Goal: Information Seeking & Learning: Learn about a topic

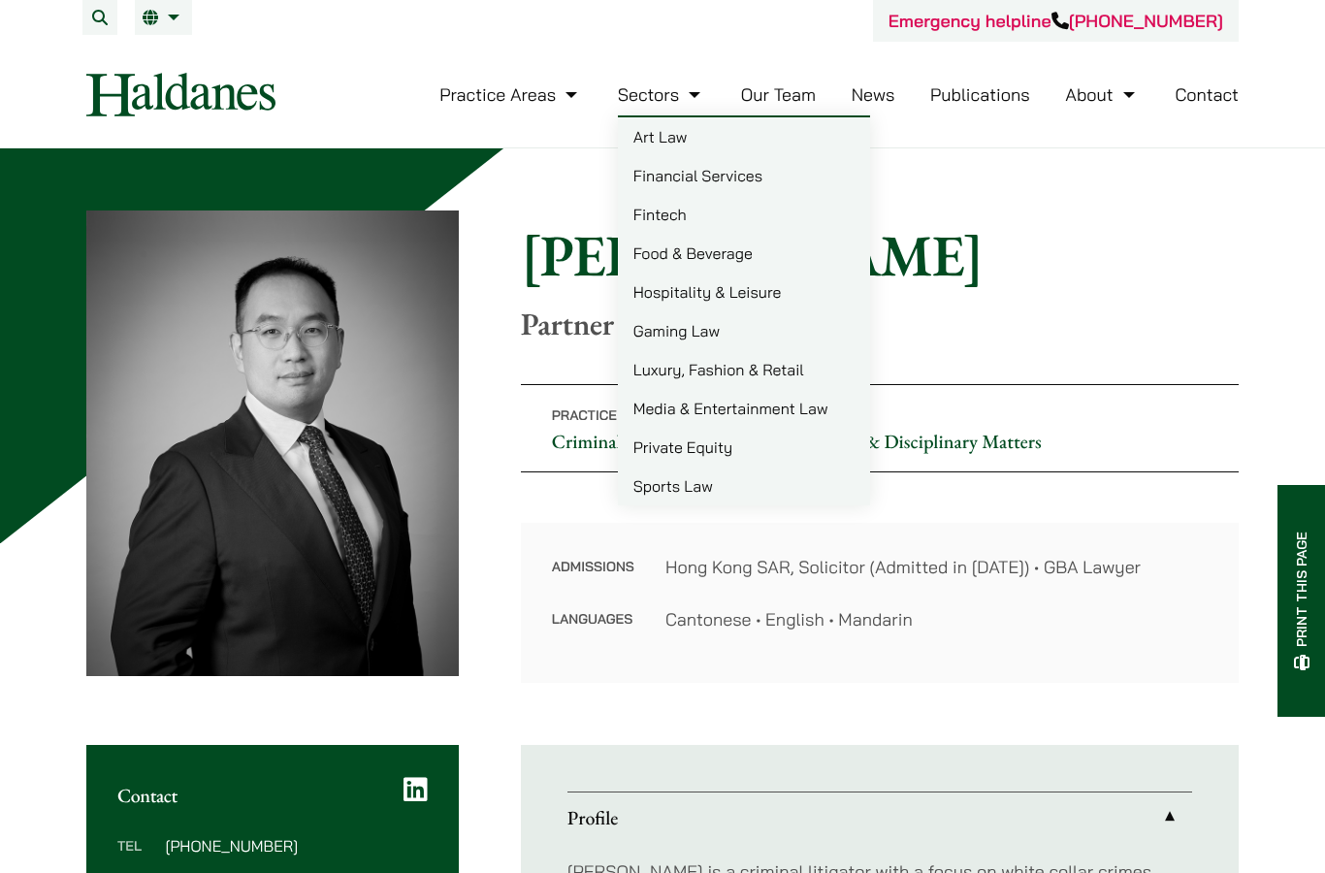
click at [426, 48] on nav "Practice Areas Antitrust and Competition Law Civil Litigation & Dispute Resolut…" at bounding box center [662, 95] width 1153 height 106
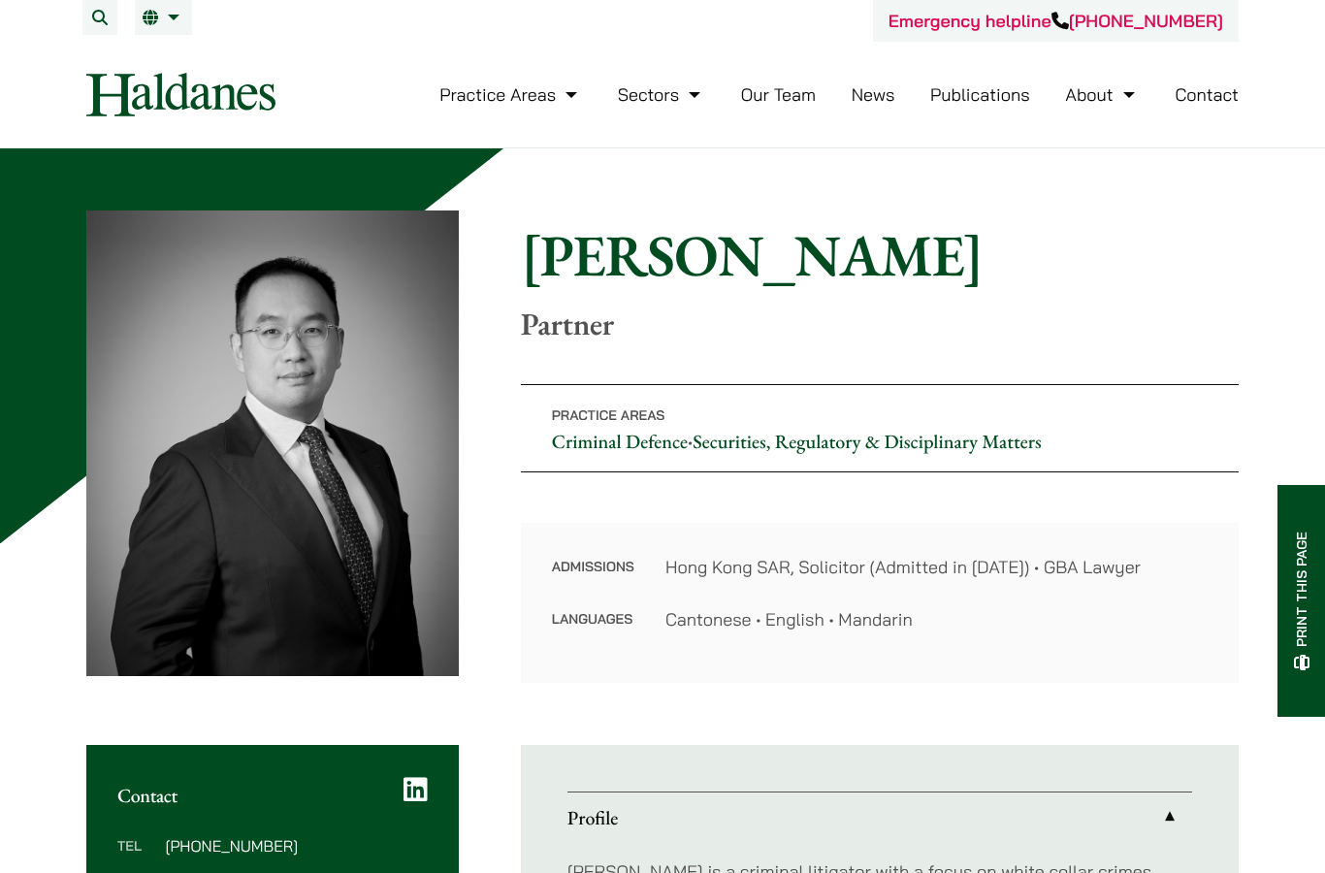
click at [749, 105] on link "Our Team" at bounding box center [778, 94] width 75 height 22
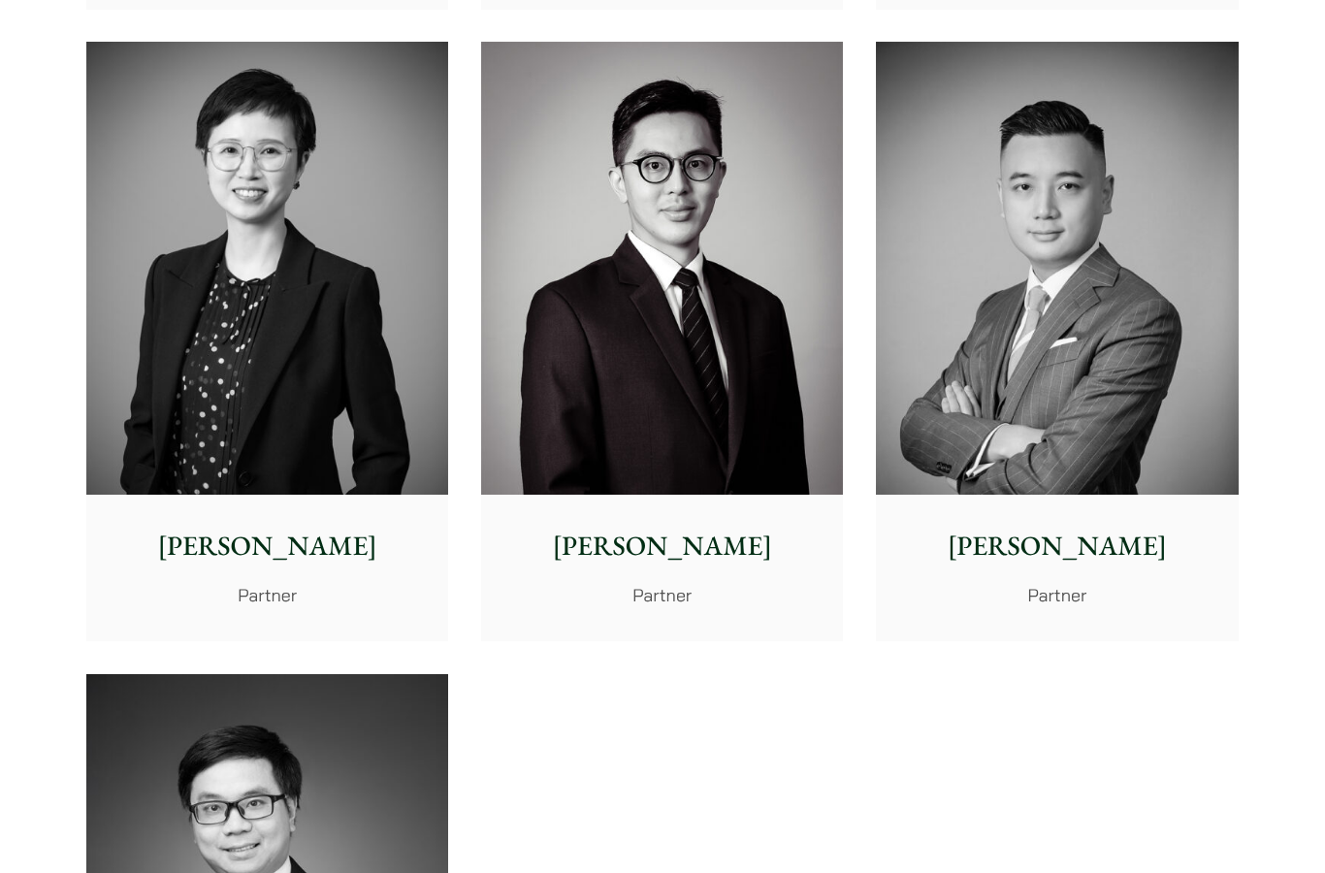
scroll to position [3668, 0]
click at [1008, 399] on img at bounding box center [1057, 268] width 362 height 453
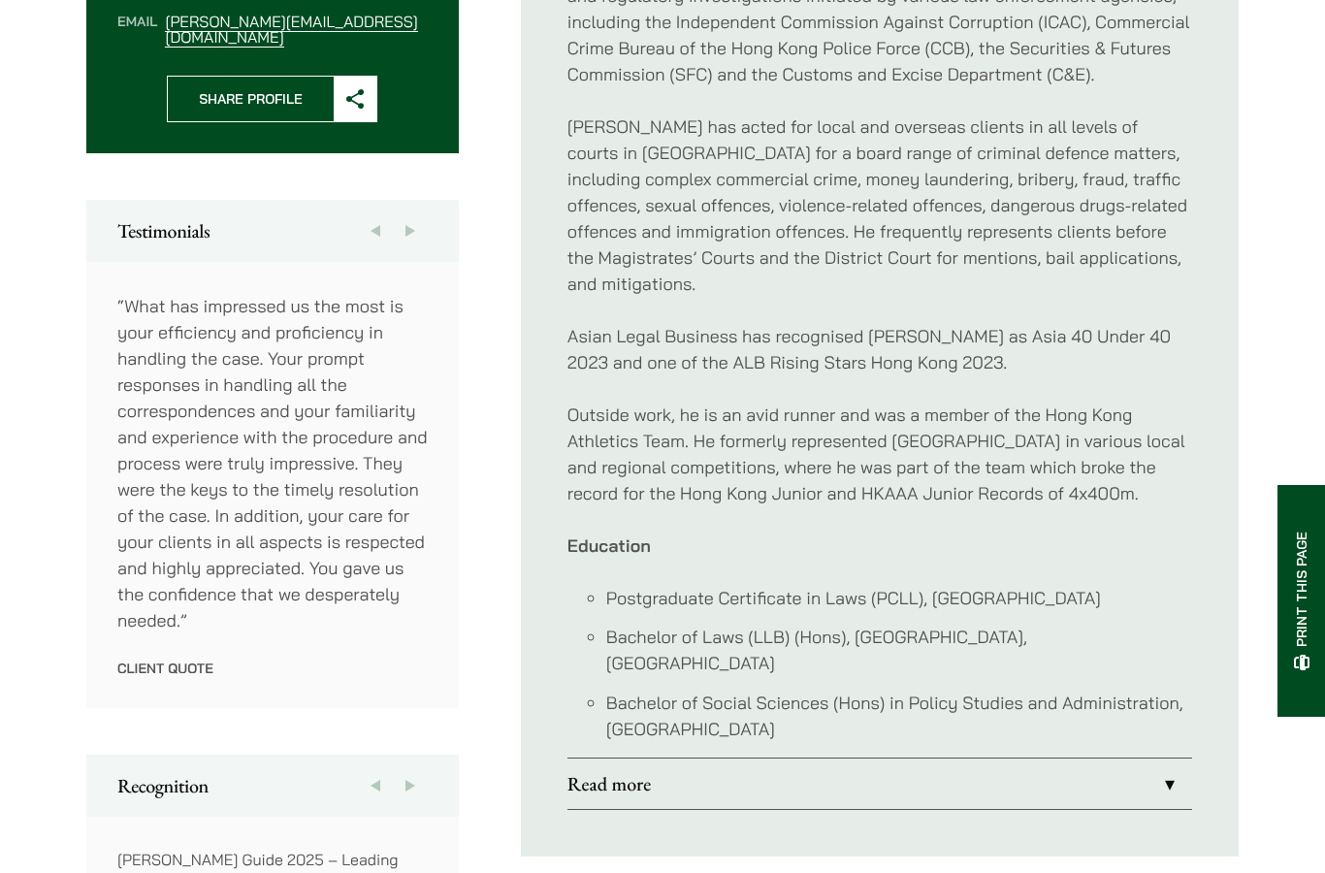
scroll to position [916, 0]
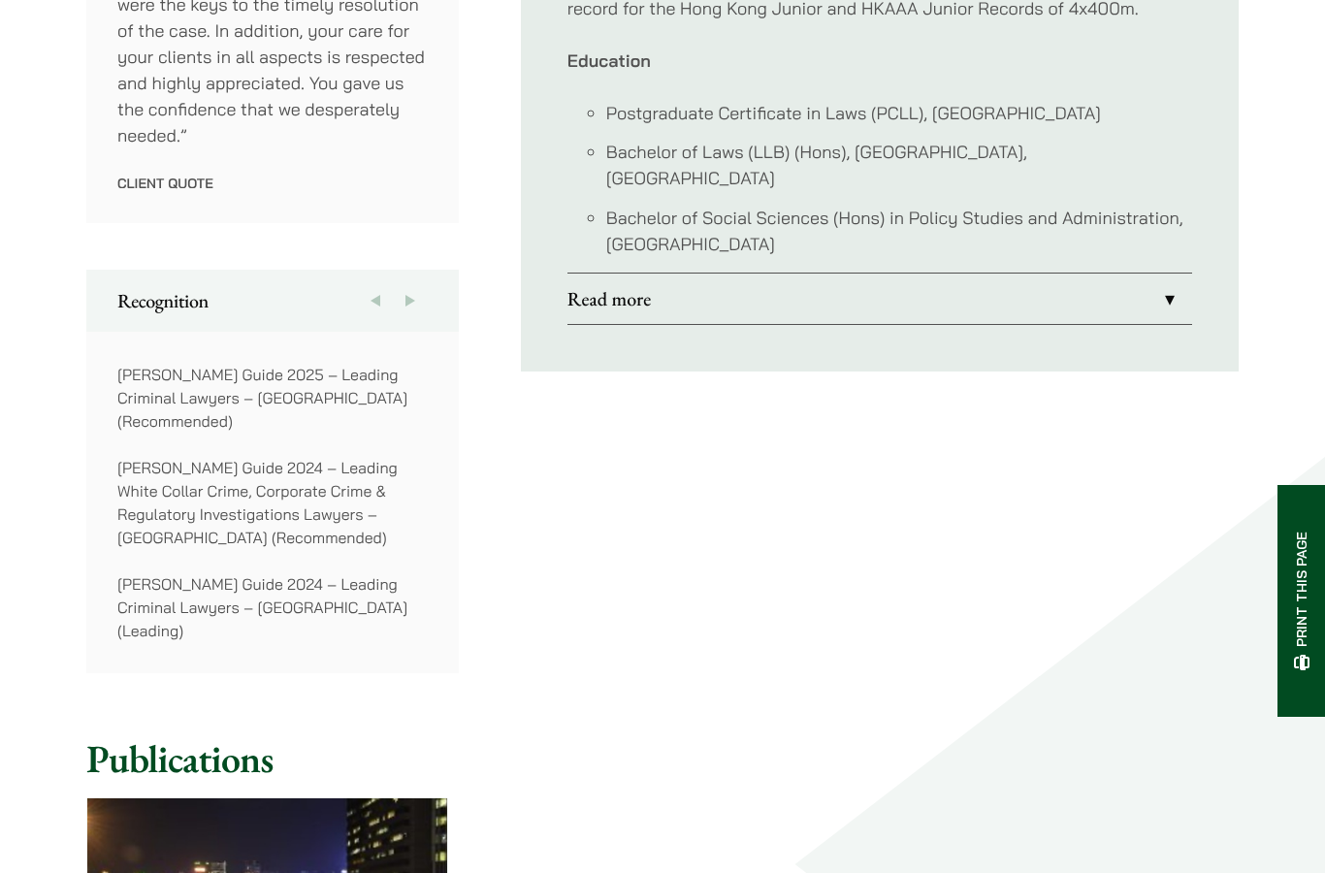
click at [945, 285] on link "Read more" at bounding box center [880, 299] width 625 height 50
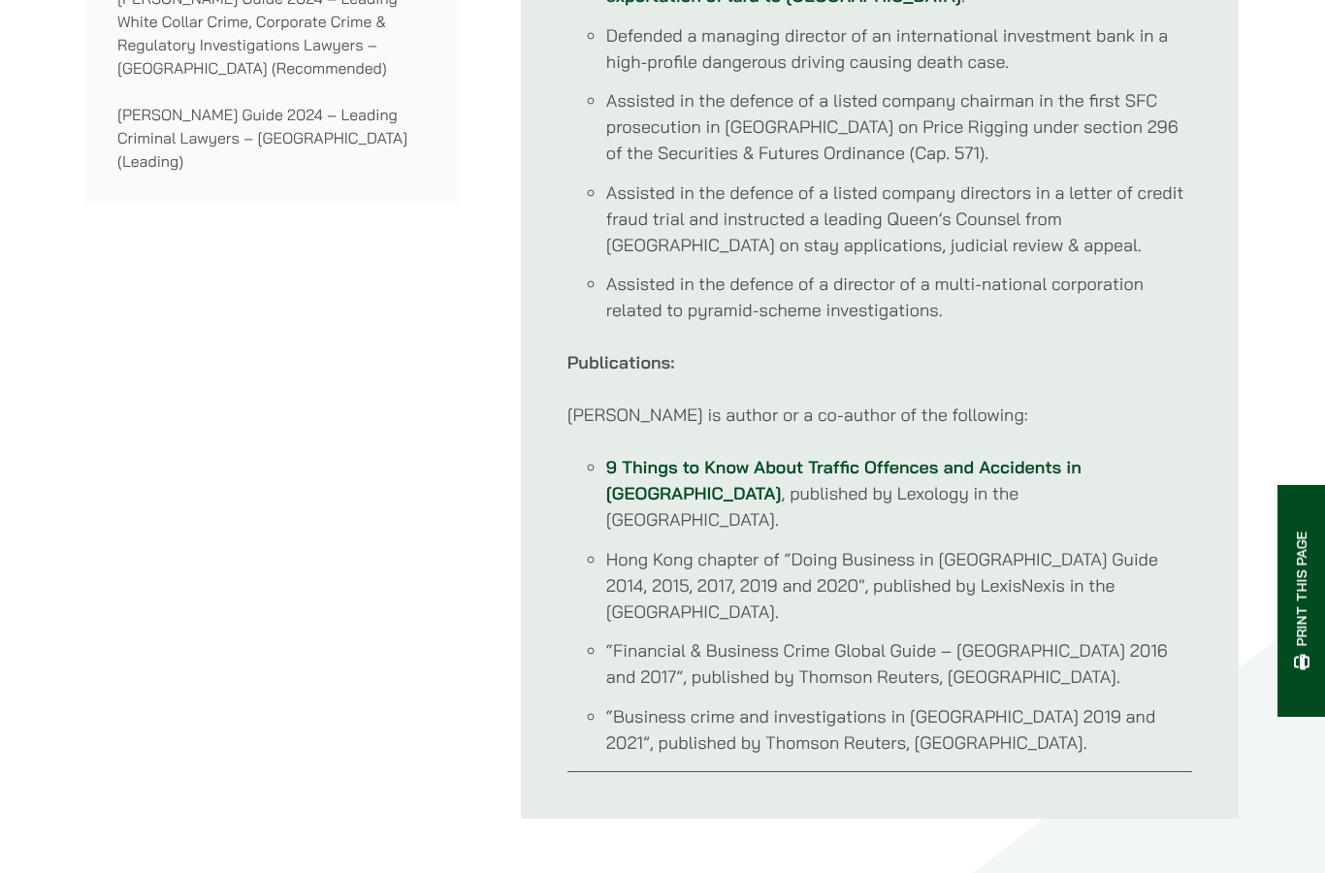
scroll to position [1866, 0]
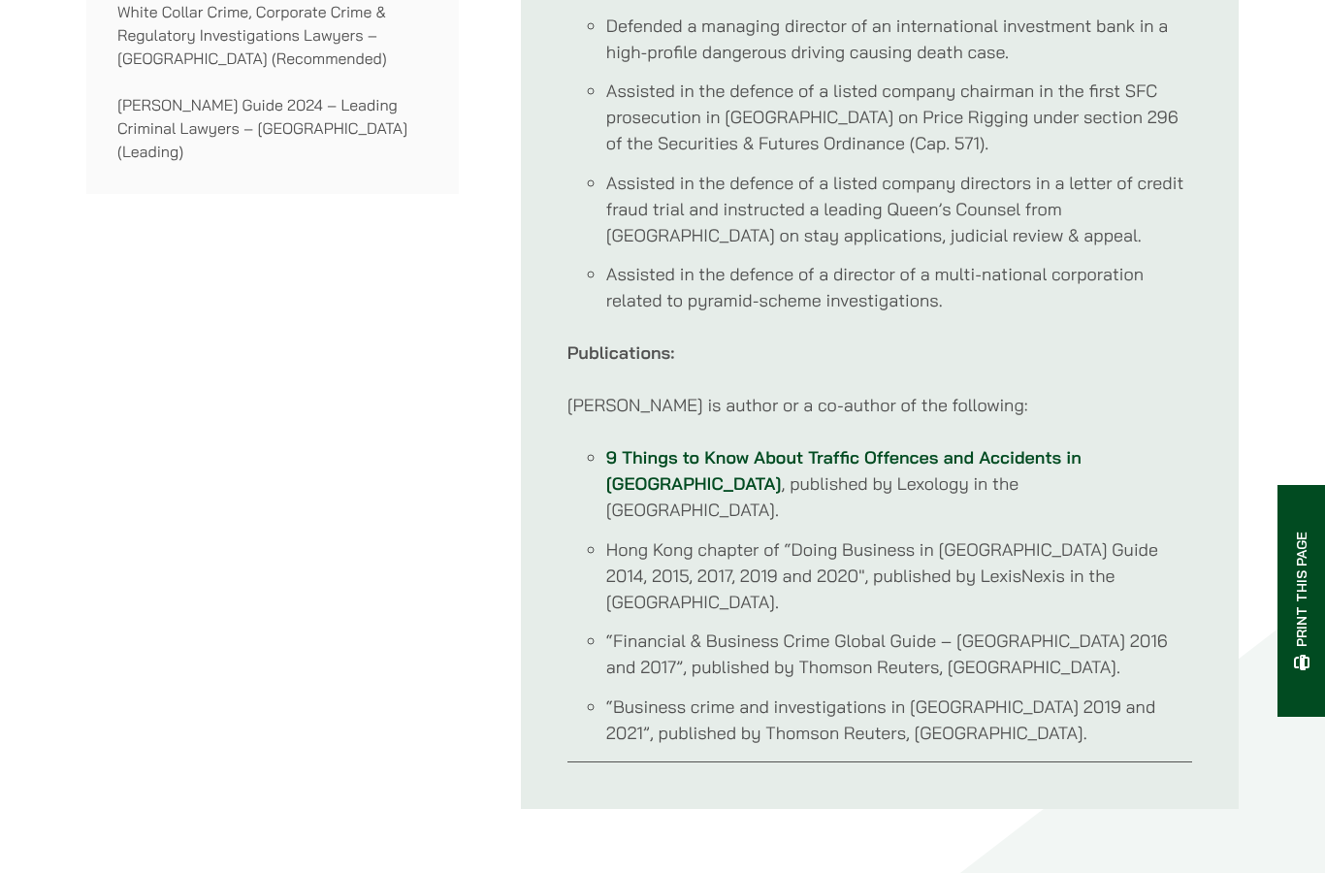
click at [1025, 462] on link "9 Things to Know About Traffic Offences and Accidents in Hong Kong" at bounding box center [843, 470] width 475 height 49
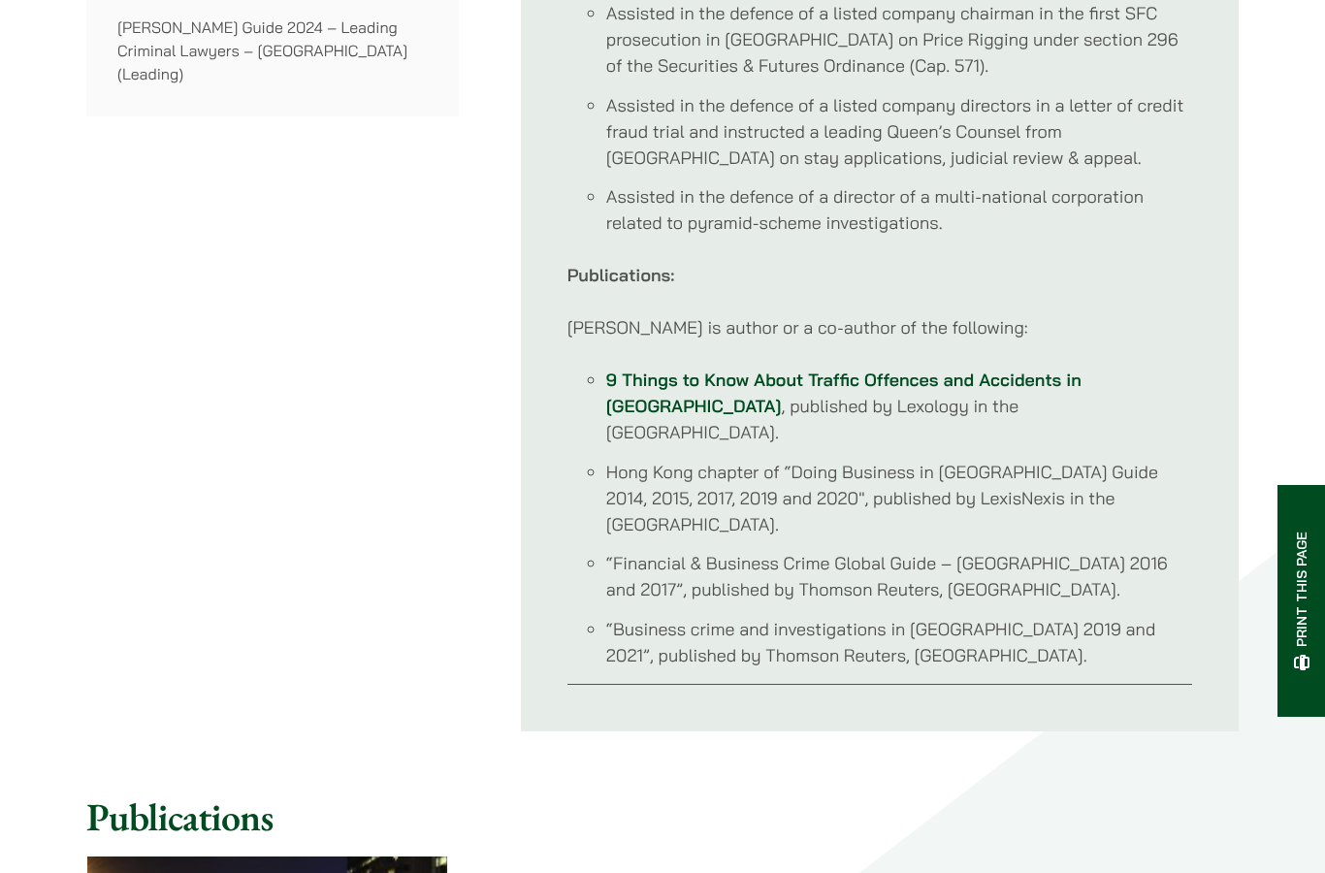
click at [911, 616] on li "“Business crime and investigations in Hong Kong 2019 and 2021”, published by Th…" at bounding box center [899, 642] width 586 height 52
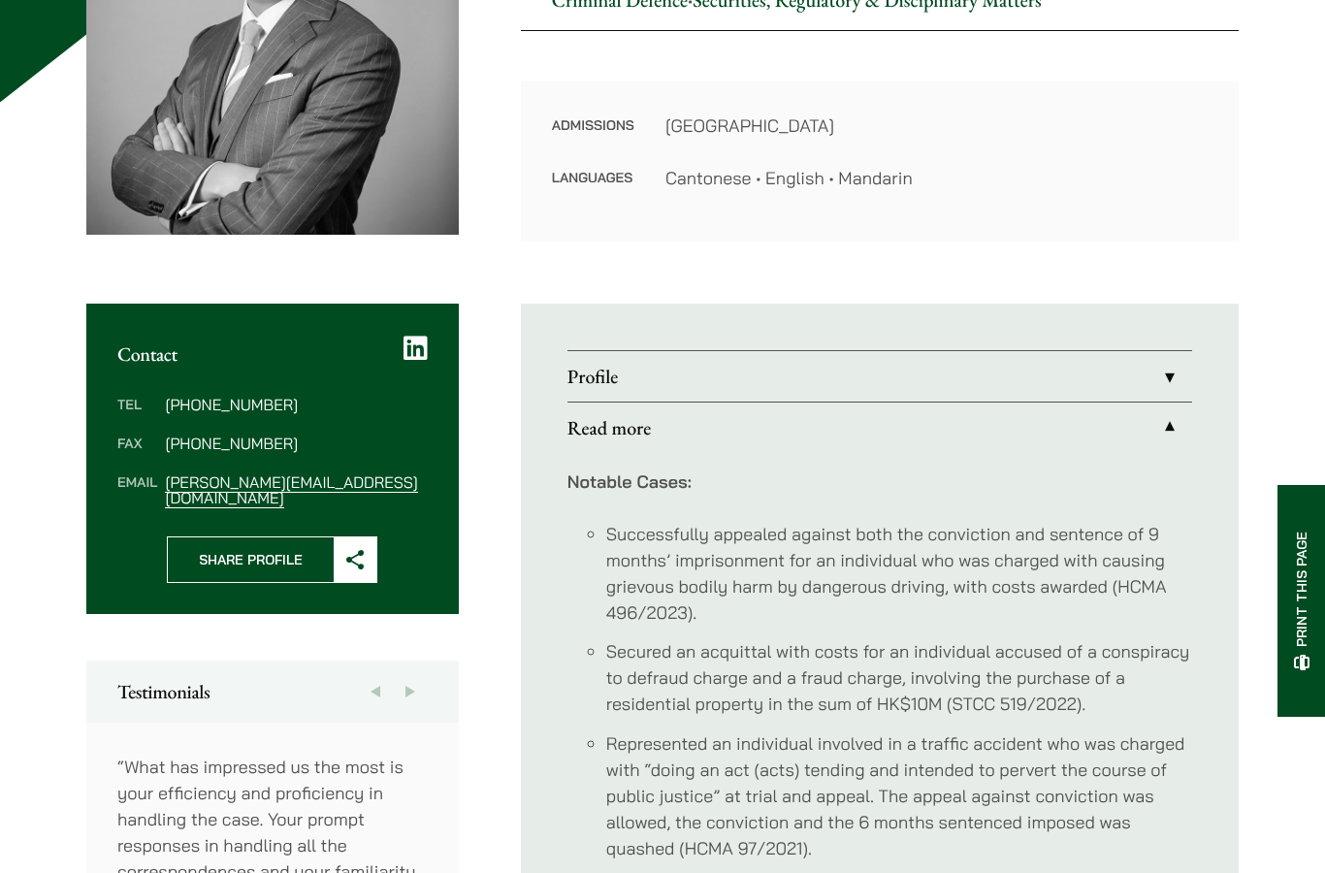
scroll to position [439, 0]
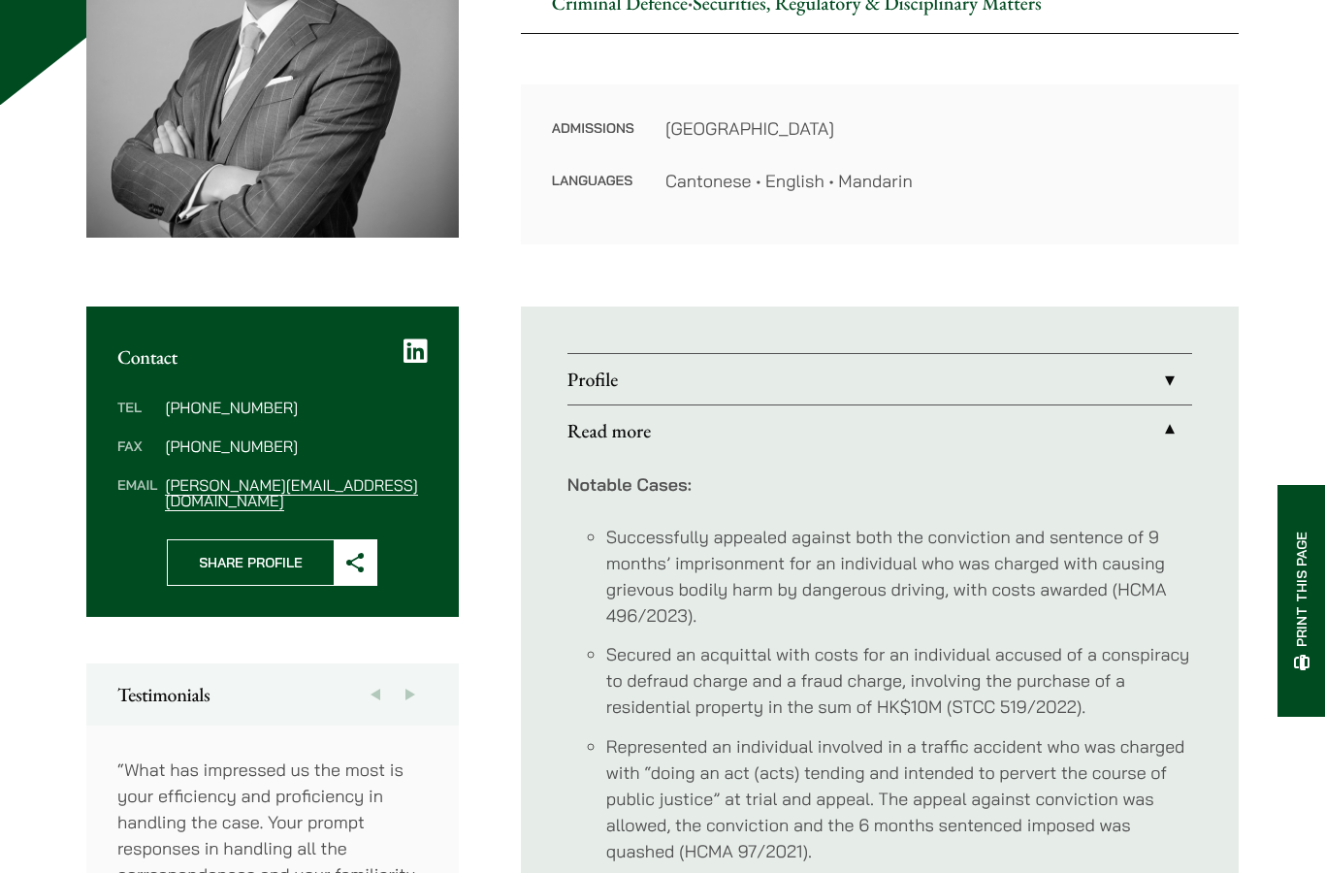
click at [1069, 376] on link "Profile" at bounding box center [880, 379] width 625 height 50
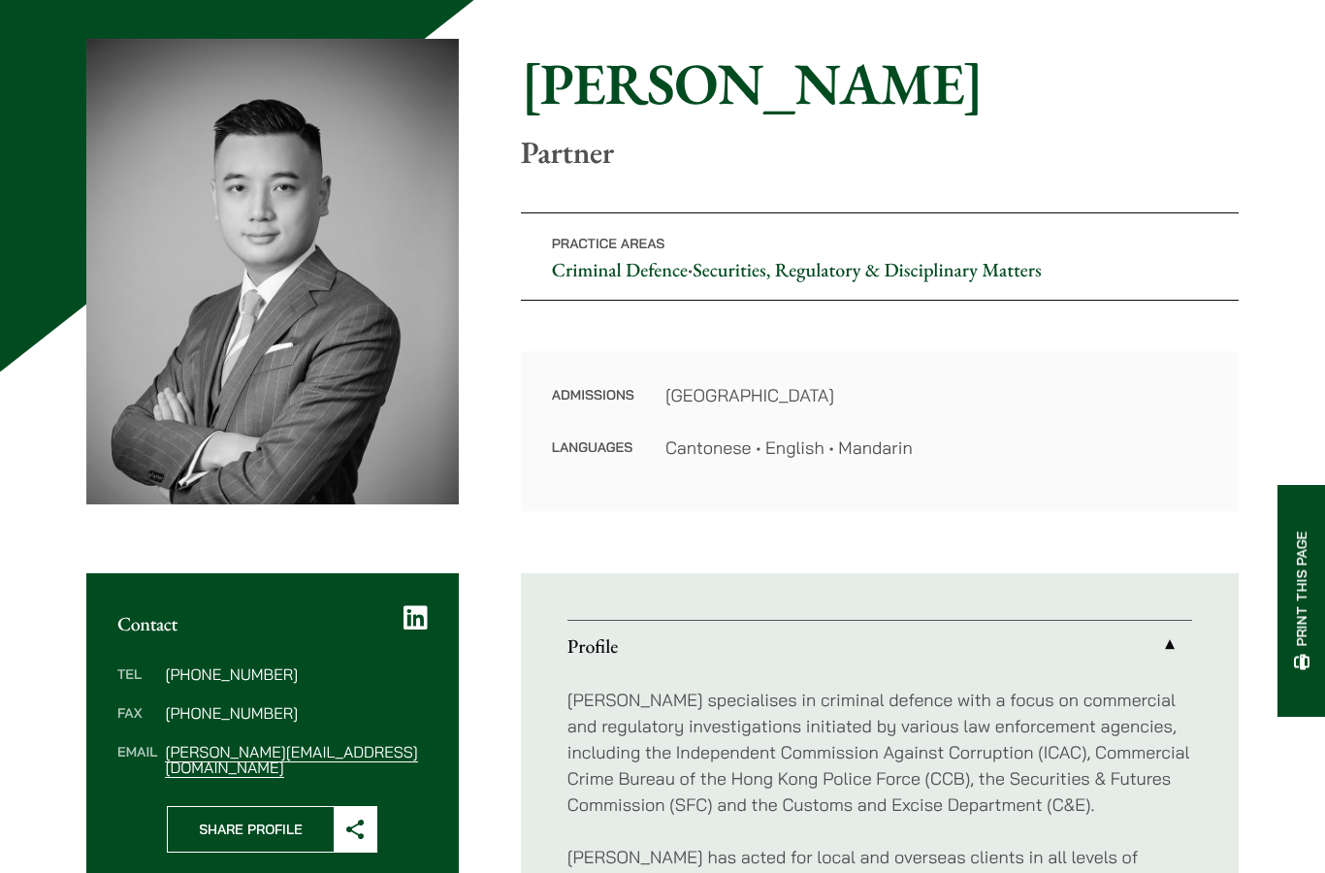
scroll to position [172, 0]
click at [963, 265] on link "Securities, Regulatory & Disciplinary Matters" at bounding box center [867, 269] width 348 height 25
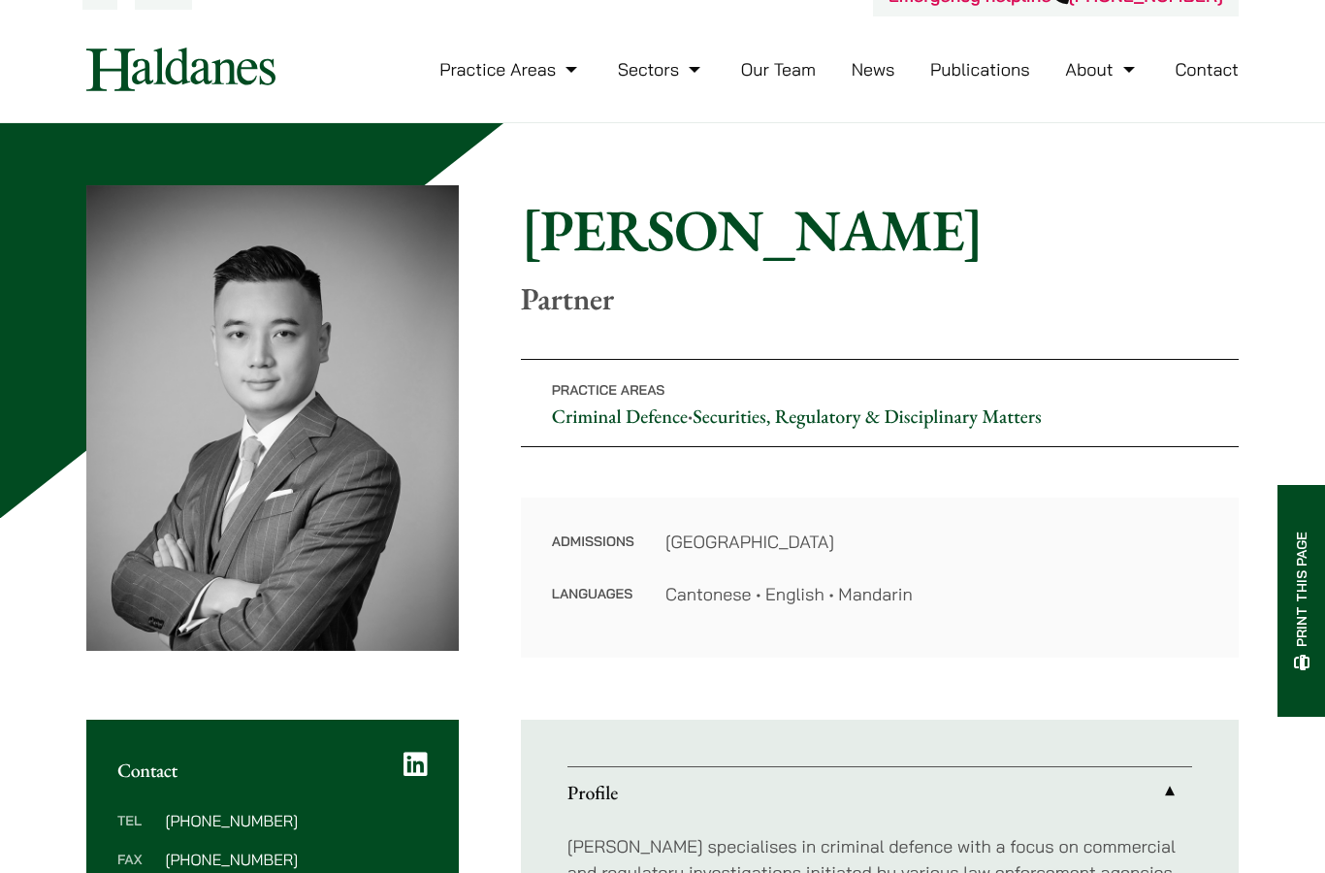
scroll to position [0, 0]
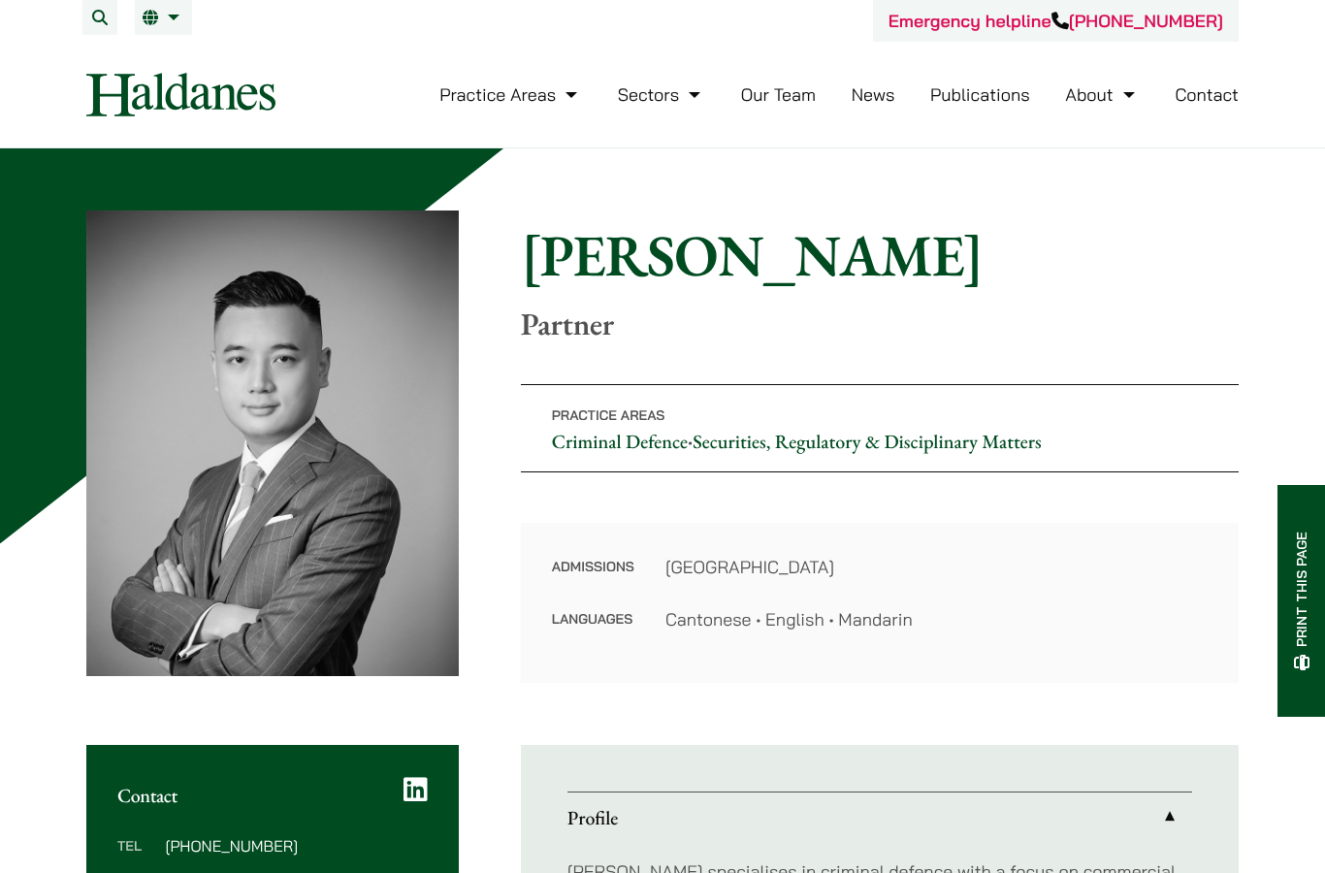
click at [883, 93] on link "News" at bounding box center [874, 94] width 44 height 22
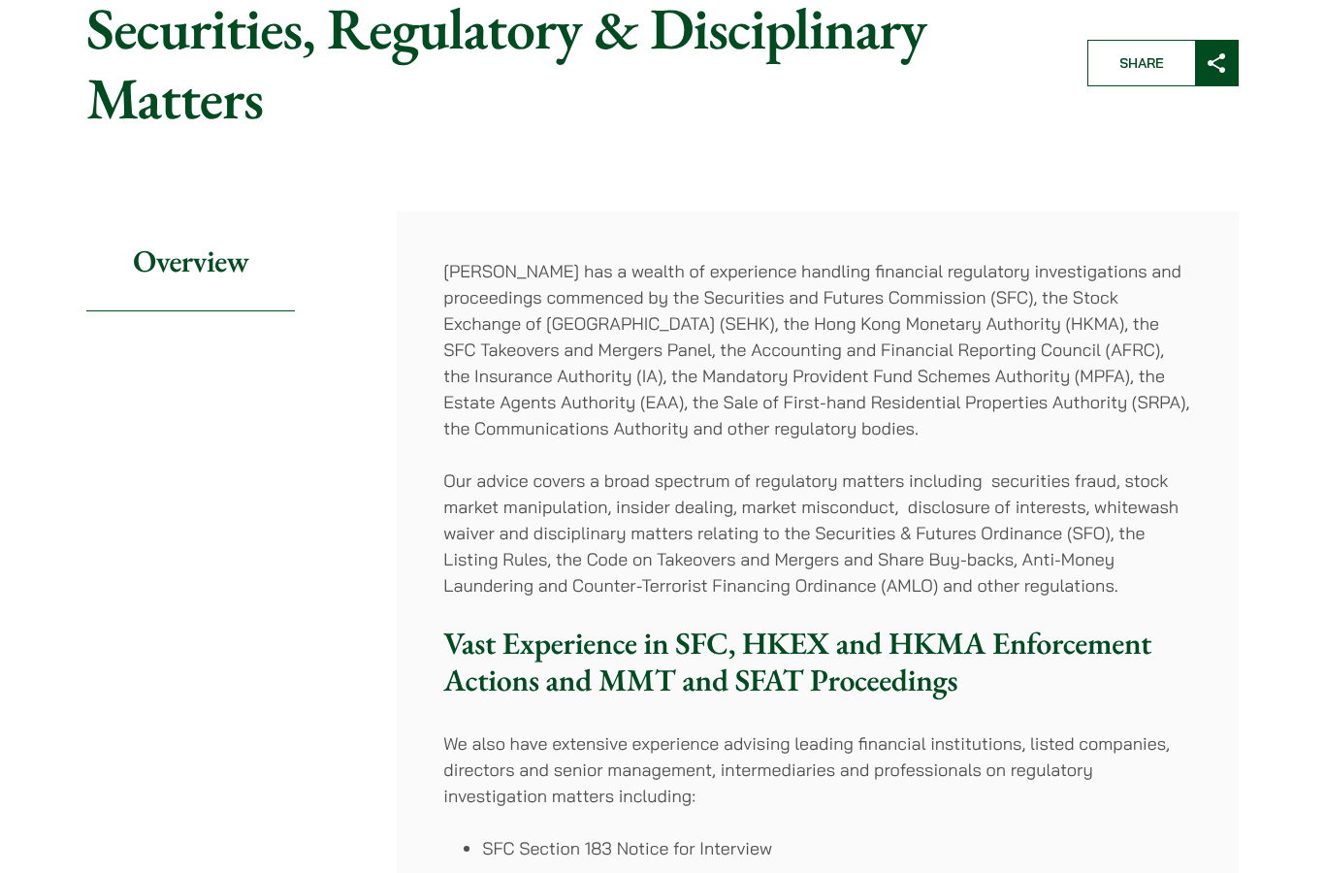
scroll to position [141, 0]
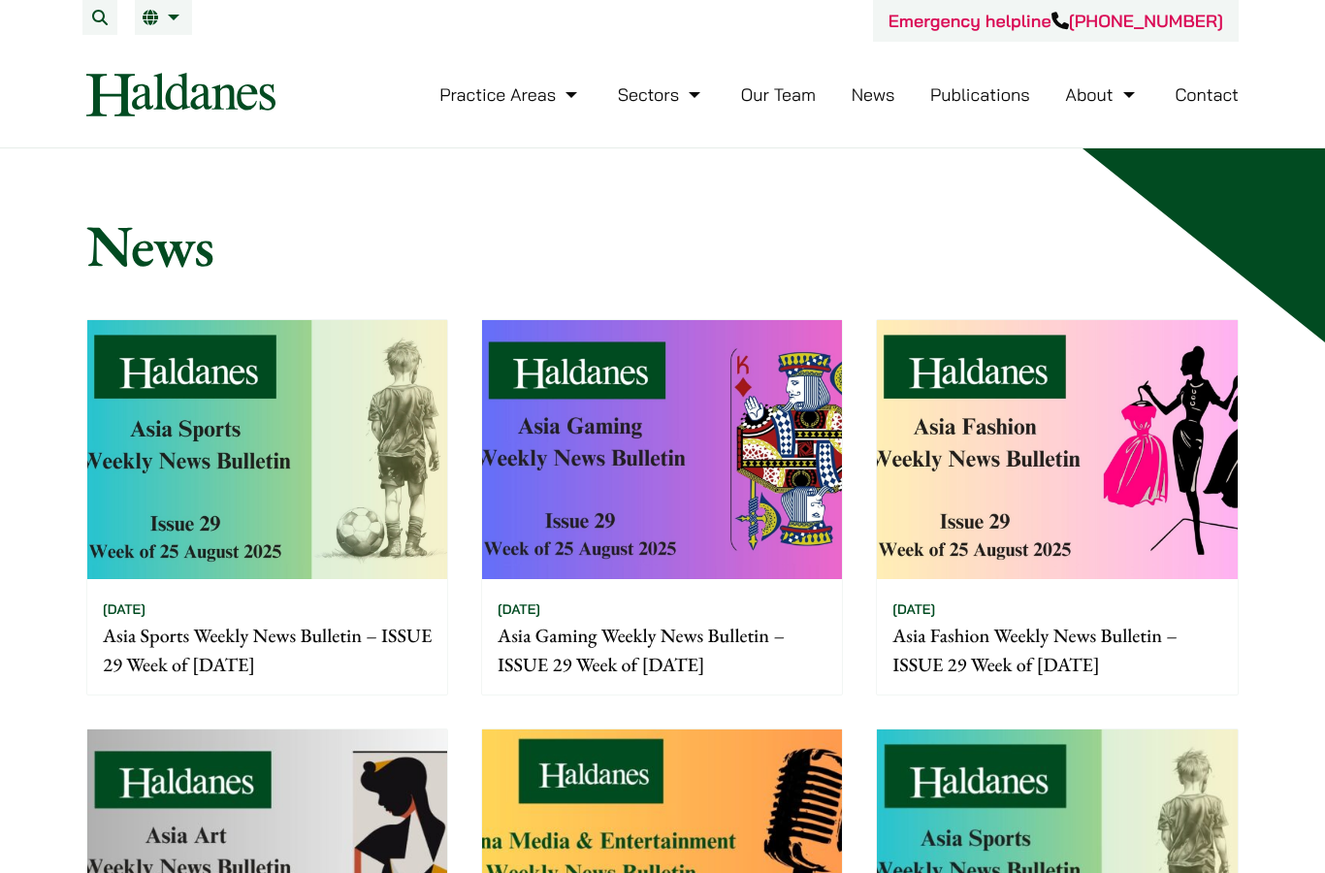
click at [1113, 79] on li "About Awards Careers Community Work" at bounding box center [1102, 95] width 74 height 42
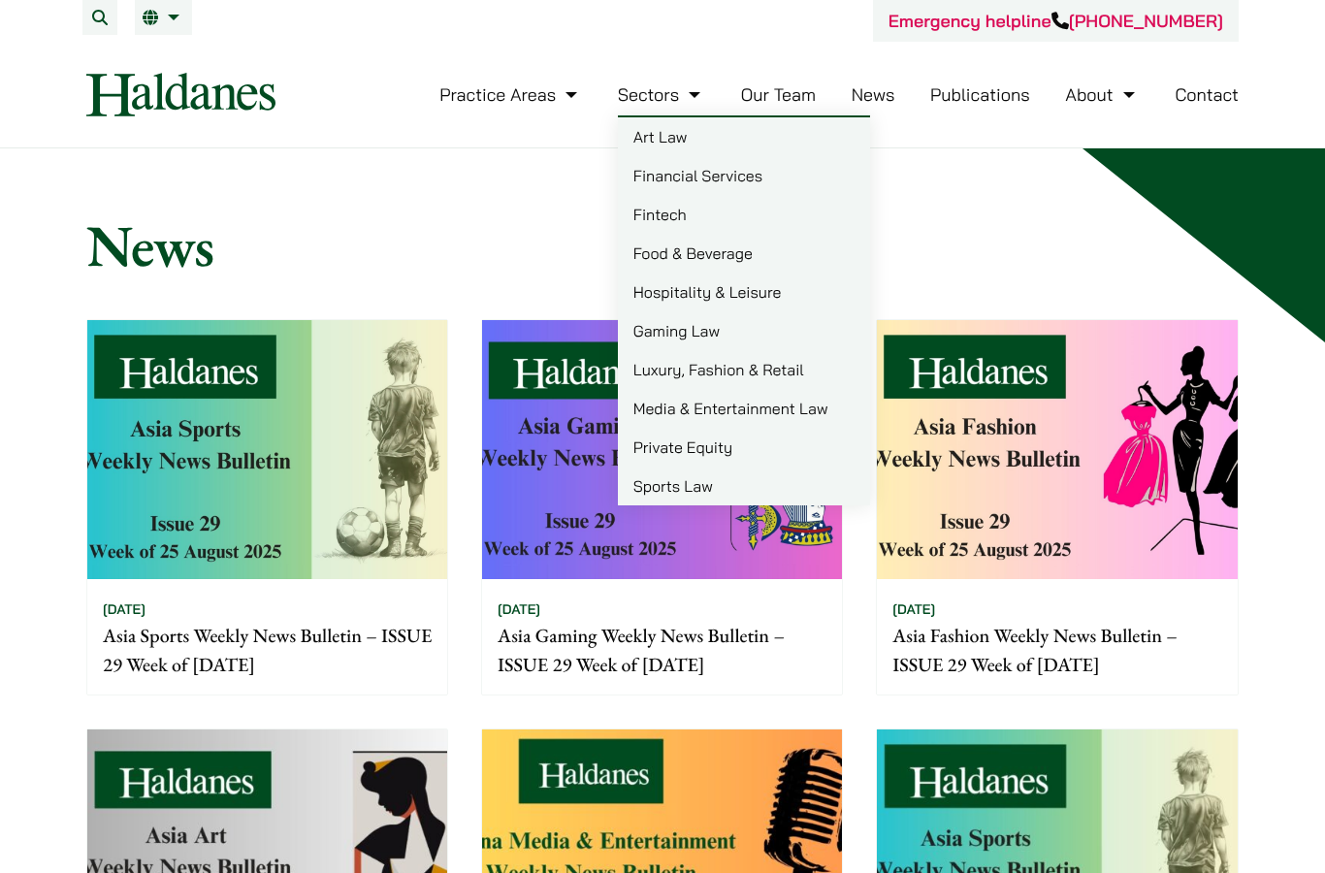
click at [547, 83] on link "Practice Areas" at bounding box center [511, 94] width 143 height 22
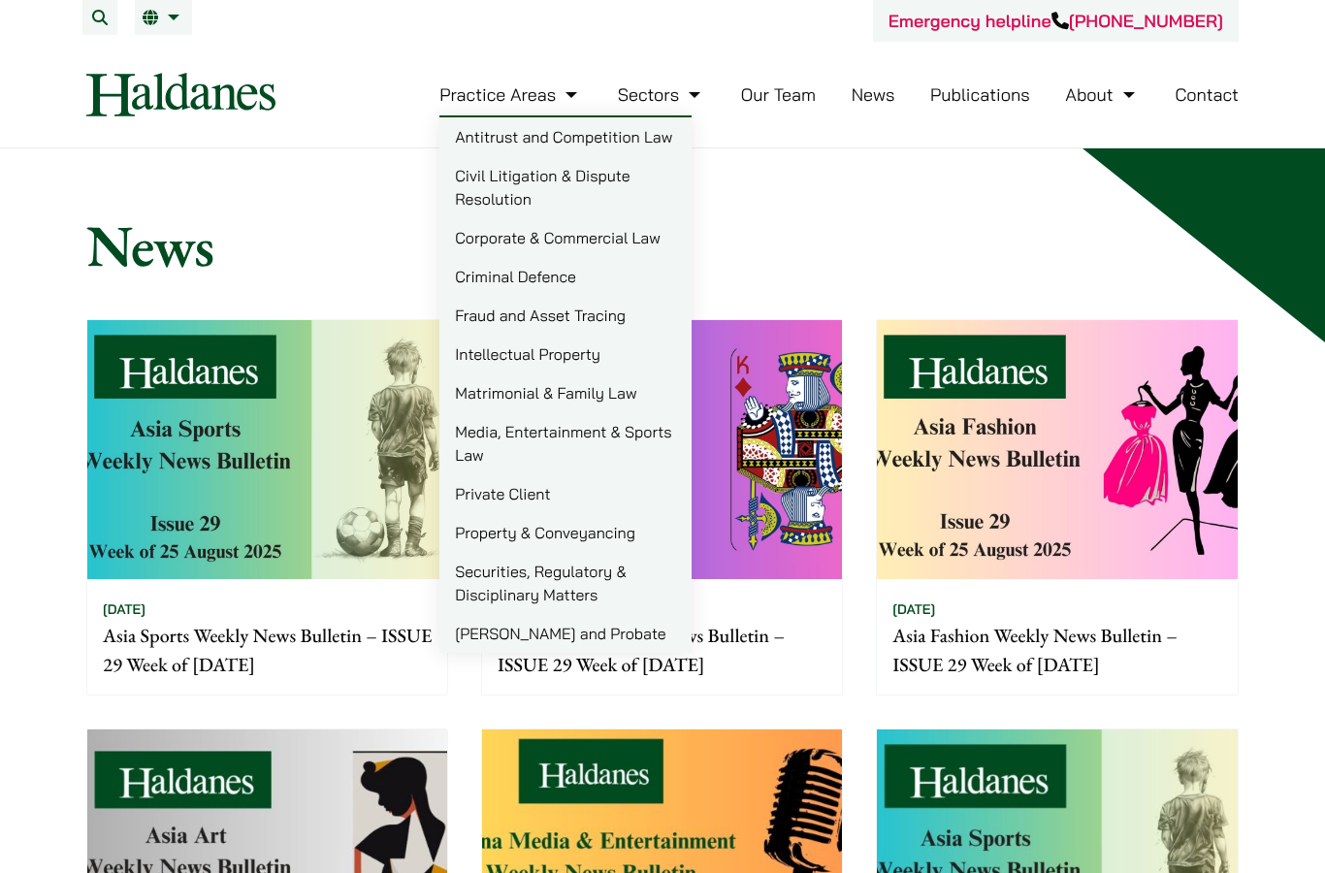
click at [648, 282] on link "Criminal Defence" at bounding box center [566, 276] width 252 height 39
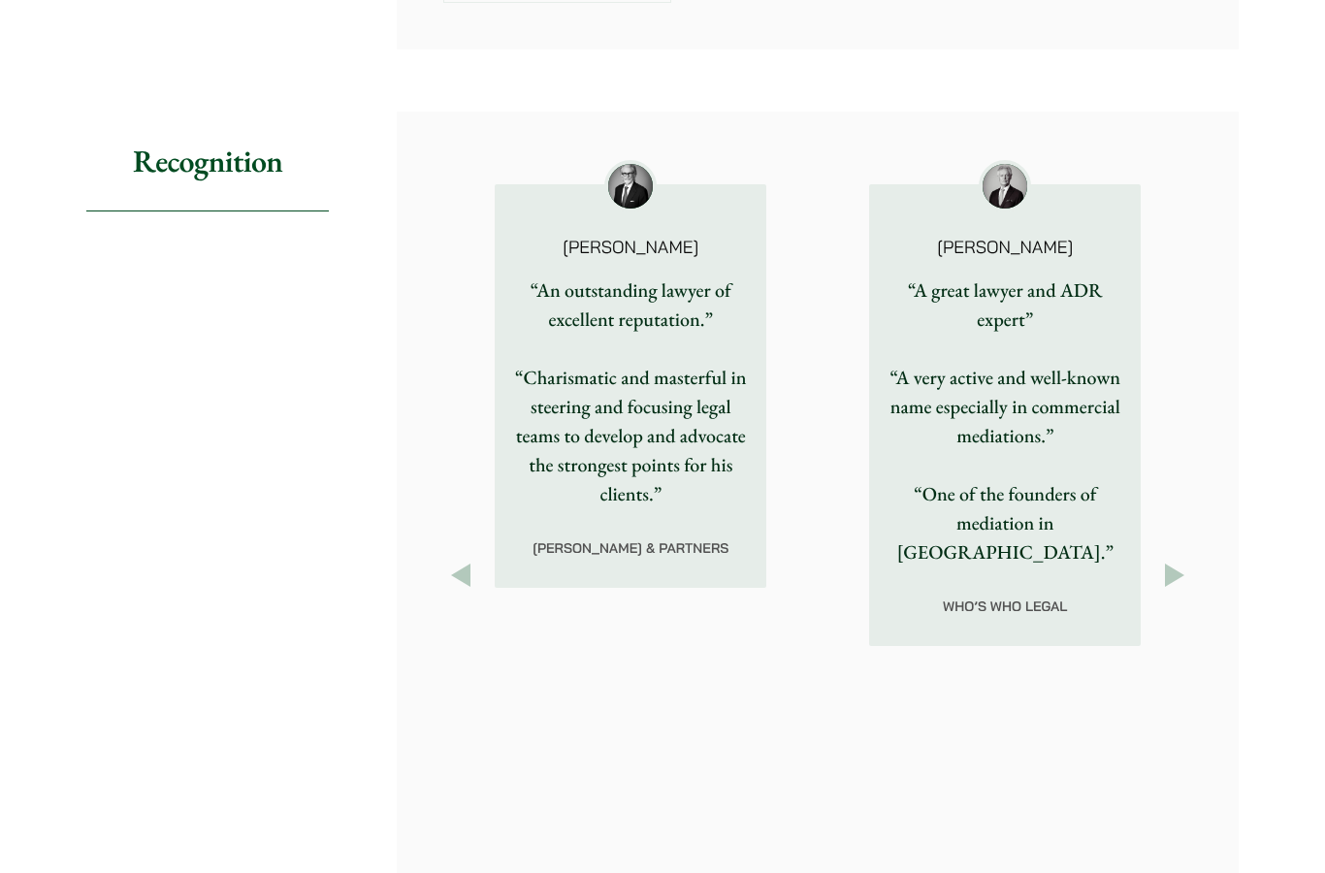
scroll to position [2819, 0]
click at [1191, 627] on div "Geoffrey Booth “A great lawyer and ADR expert” “A very active and well-known na…" at bounding box center [1005, 416] width 375 height 514
click at [1191, 594] on button "Next" at bounding box center [1175, 576] width 35 height 35
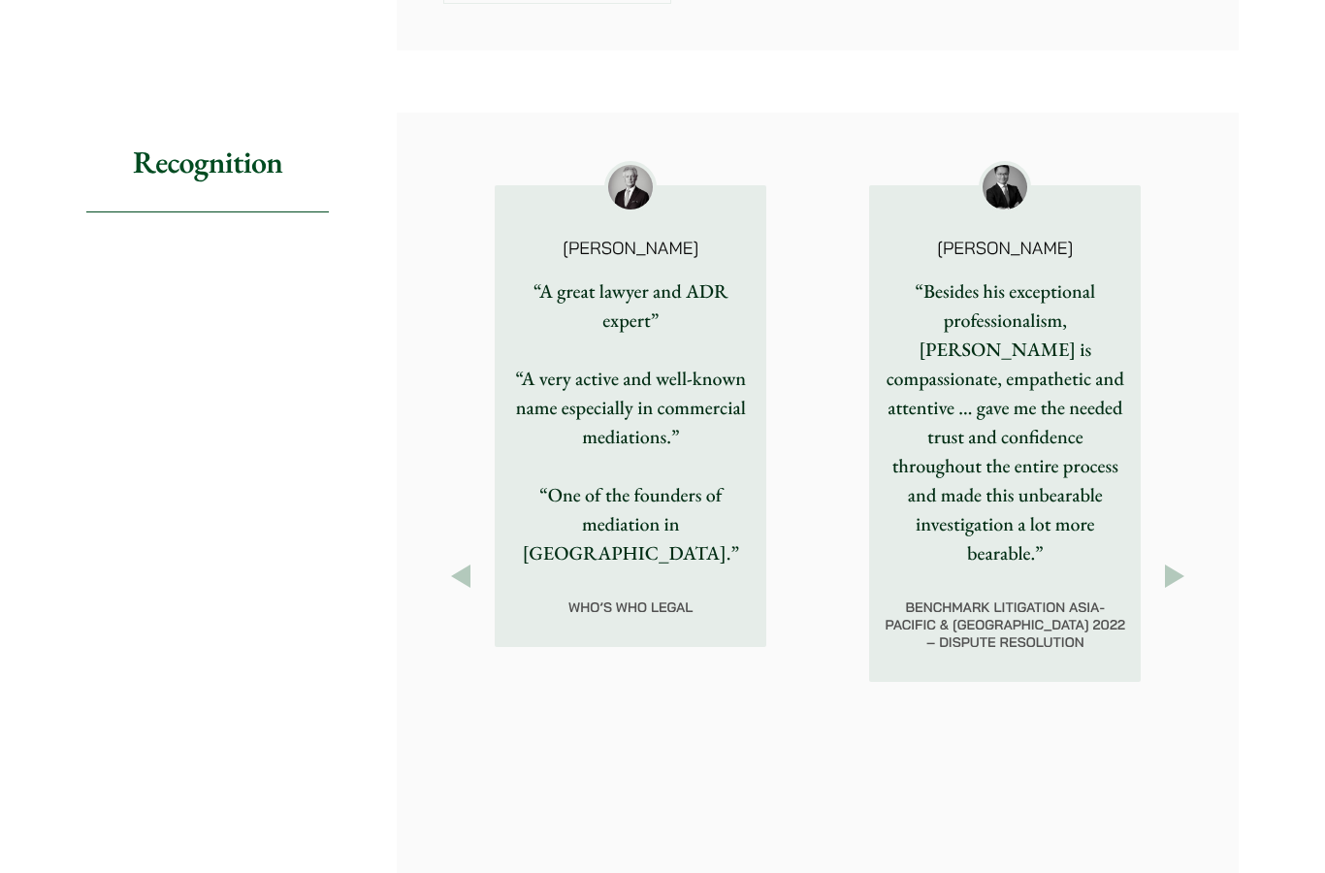
click at [1206, 623] on div "Previous Felix Ng “Besides his exceptional professionalism, Felix is compassion…" at bounding box center [818, 577] width 842 height 928
click at [1192, 625] on div "Felix Ng “Besides his exceptional professionalism, Ng is compassionate, empathe…" at bounding box center [1005, 433] width 375 height 549
click at [1192, 616] on div "Felix Ng “Besides his exceptional professionalism, Ng is compassionate, empathe…" at bounding box center [1005, 433] width 375 height 549
click at [1191, 594] on button "Next" at bounding box center [1175, 576] width 35 height 35
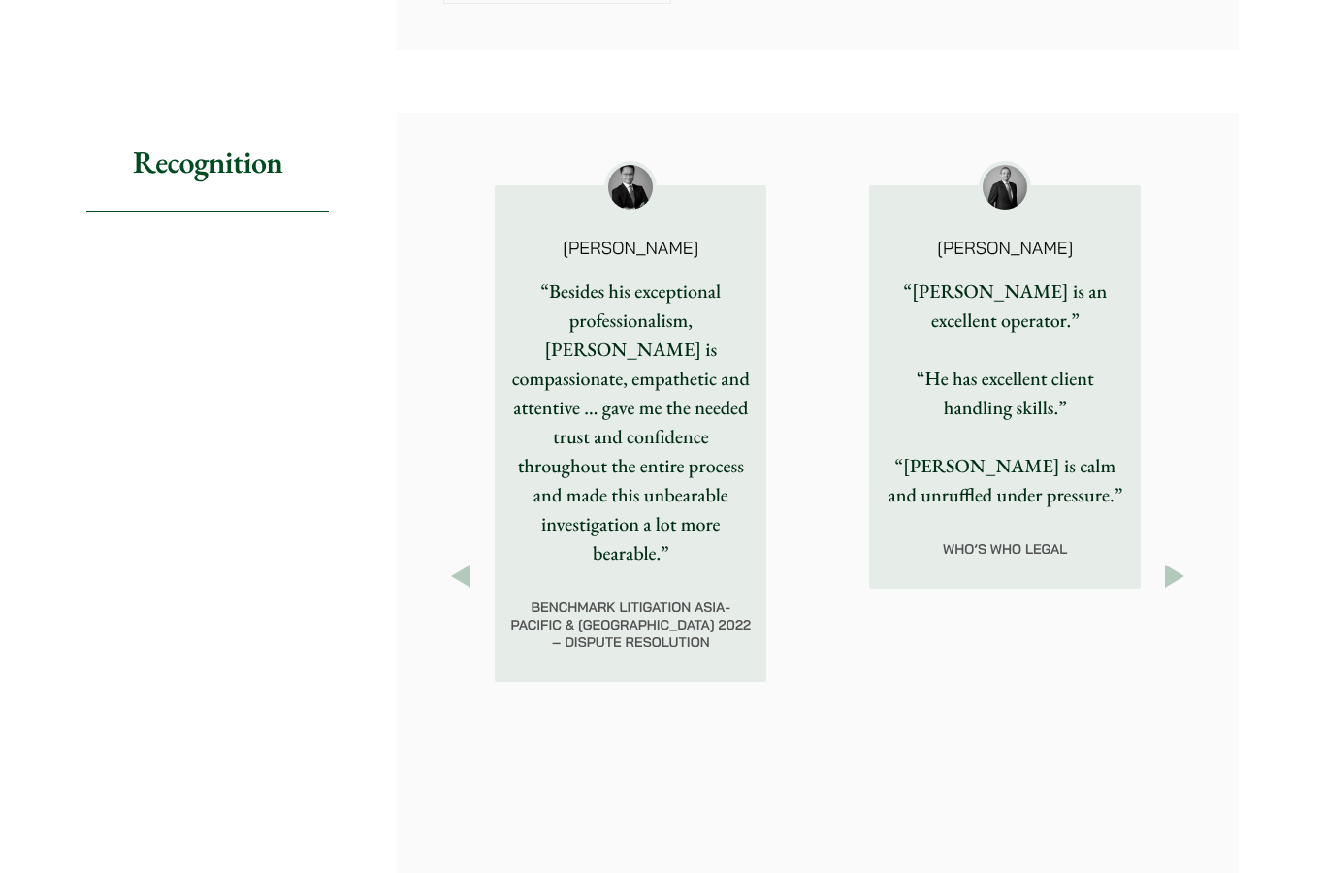
click at [1189, 594] on button "Next" at bounding box center [1175, 576] width 35 height 35
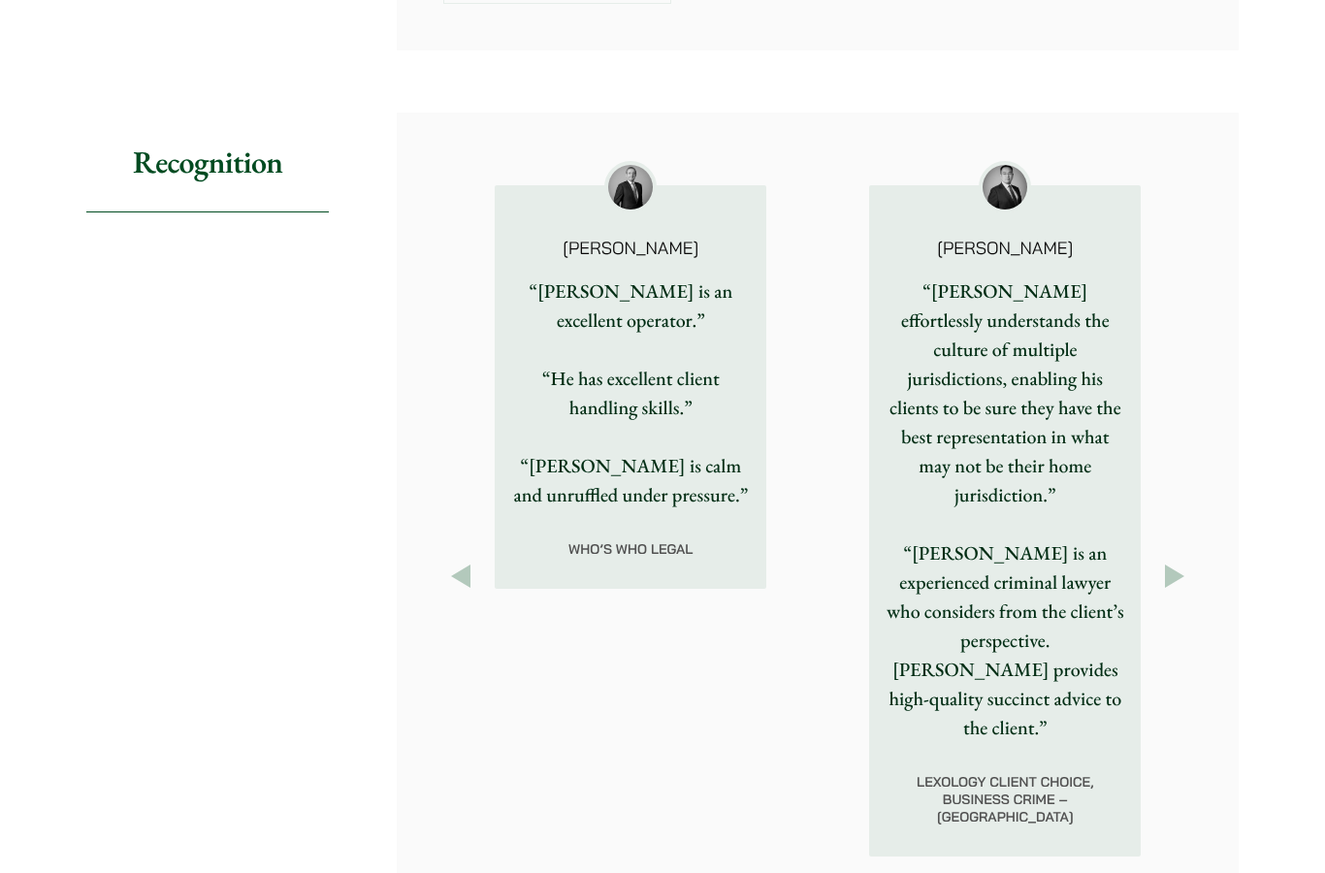
scroll to position [2896, 0]
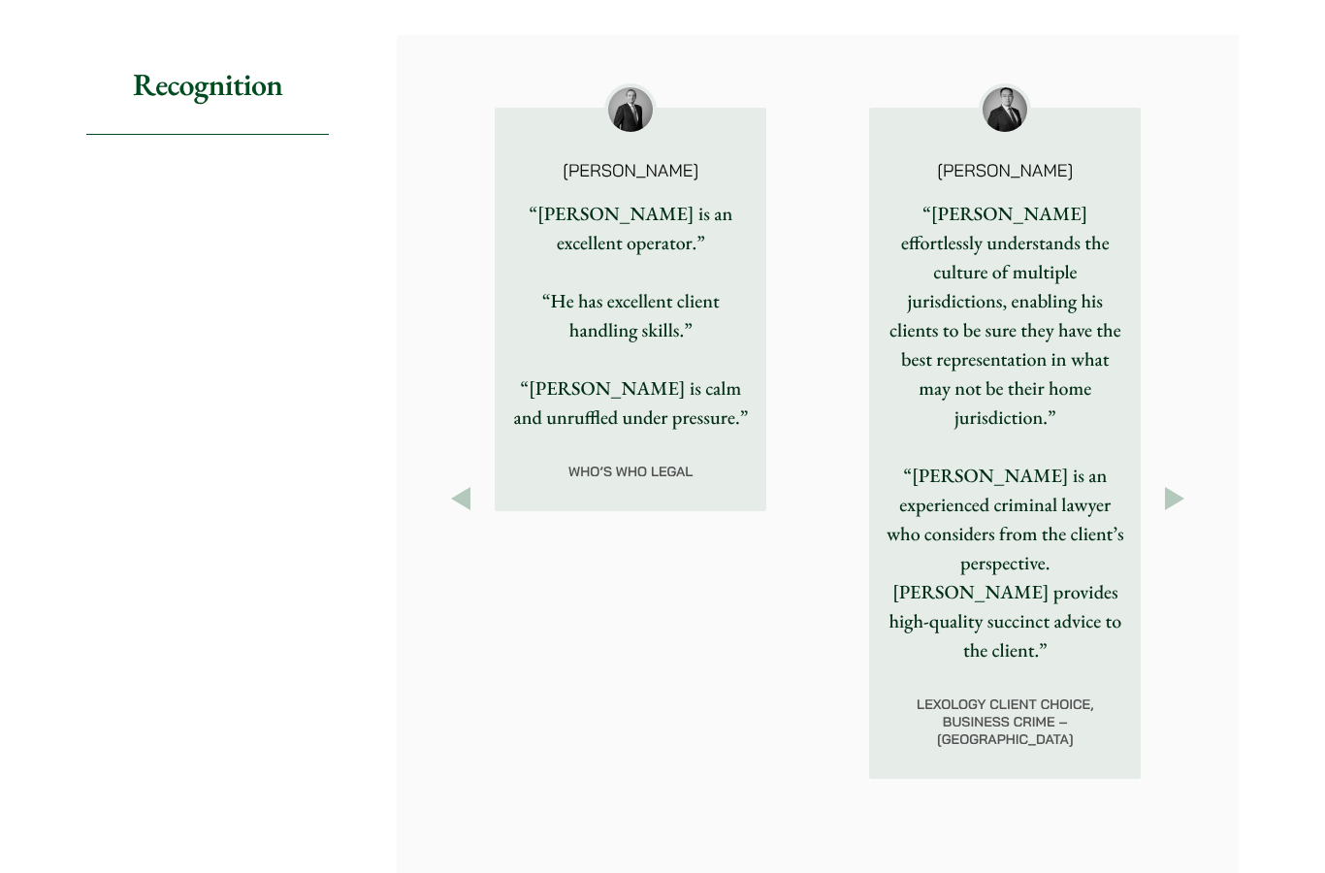
click at [1191, 516] on button "Next" at bounding box center [1175, 498] width 35 height 35
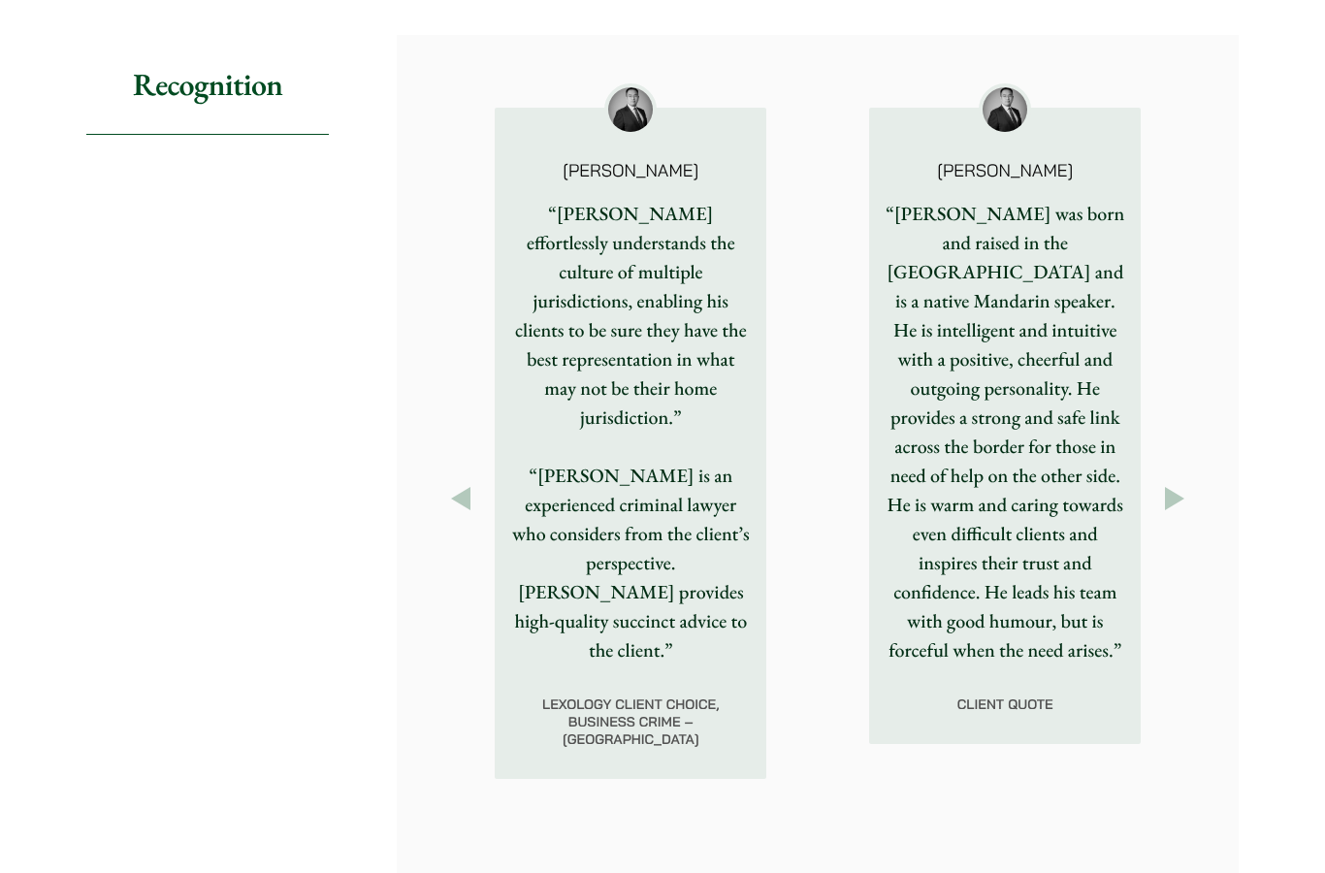
click at [1188, 516] on button "Next" at bounding box center [1175, 498] width 35 height 35
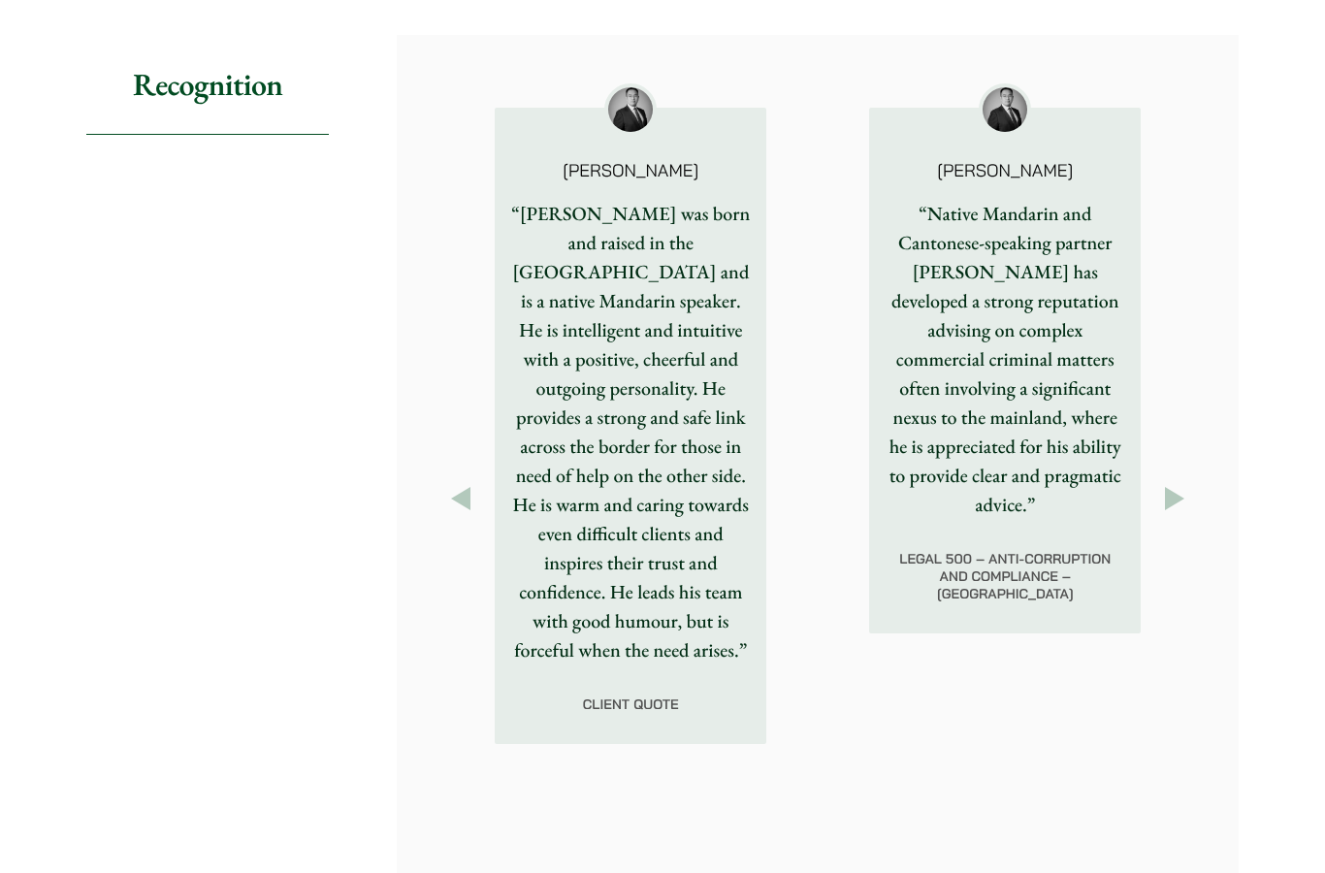
click at [1191, 516] on button "Next" at bounding box center [1175, 498] width 35 height 35
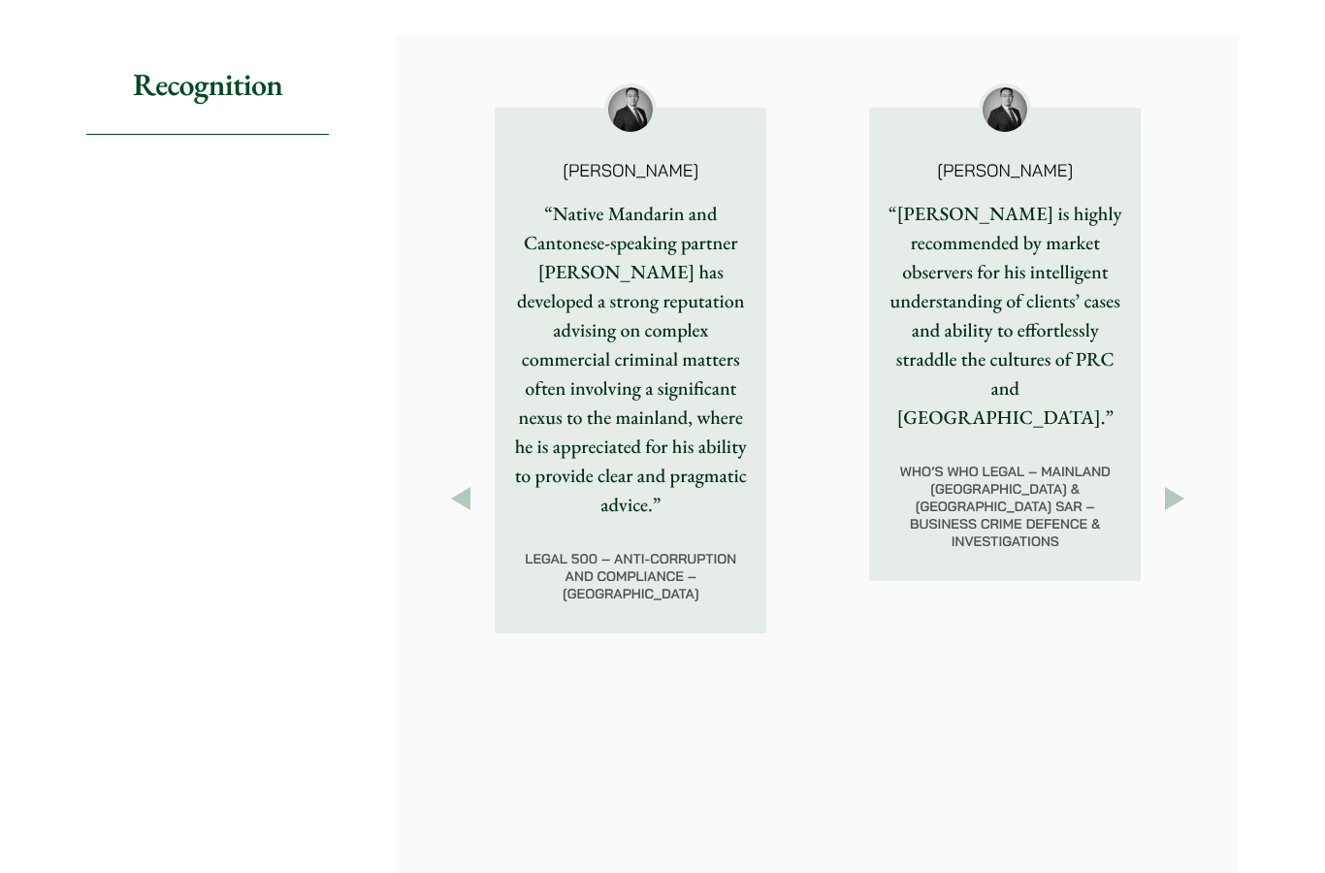
click at [1191, 516] on button "Next" at bounding box center [1175, 498] width 35 height 35
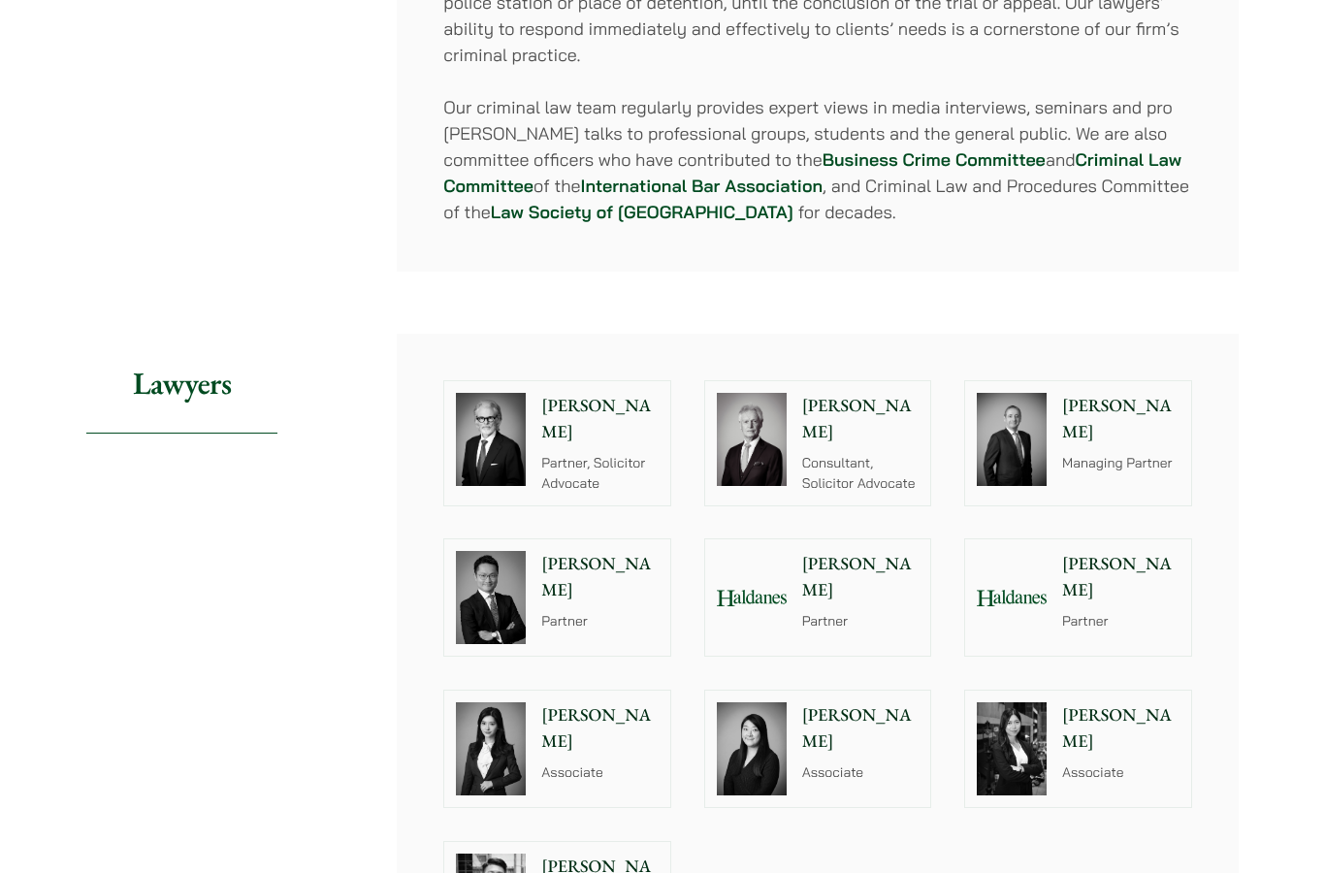
scroll to position [1861, 0]
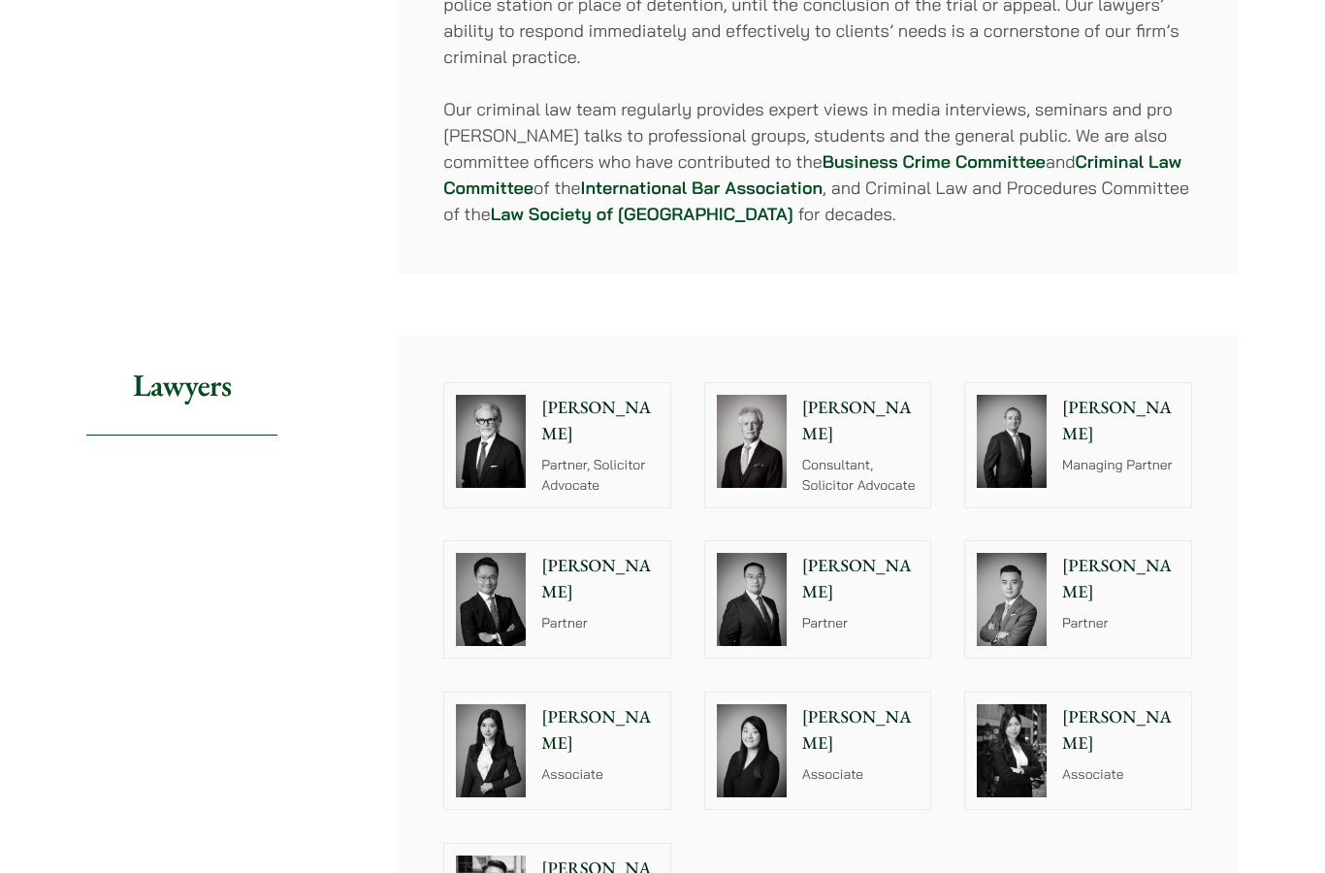
click at [1020, 472] on img at bounding box center [1012, 441] width 70 height 93
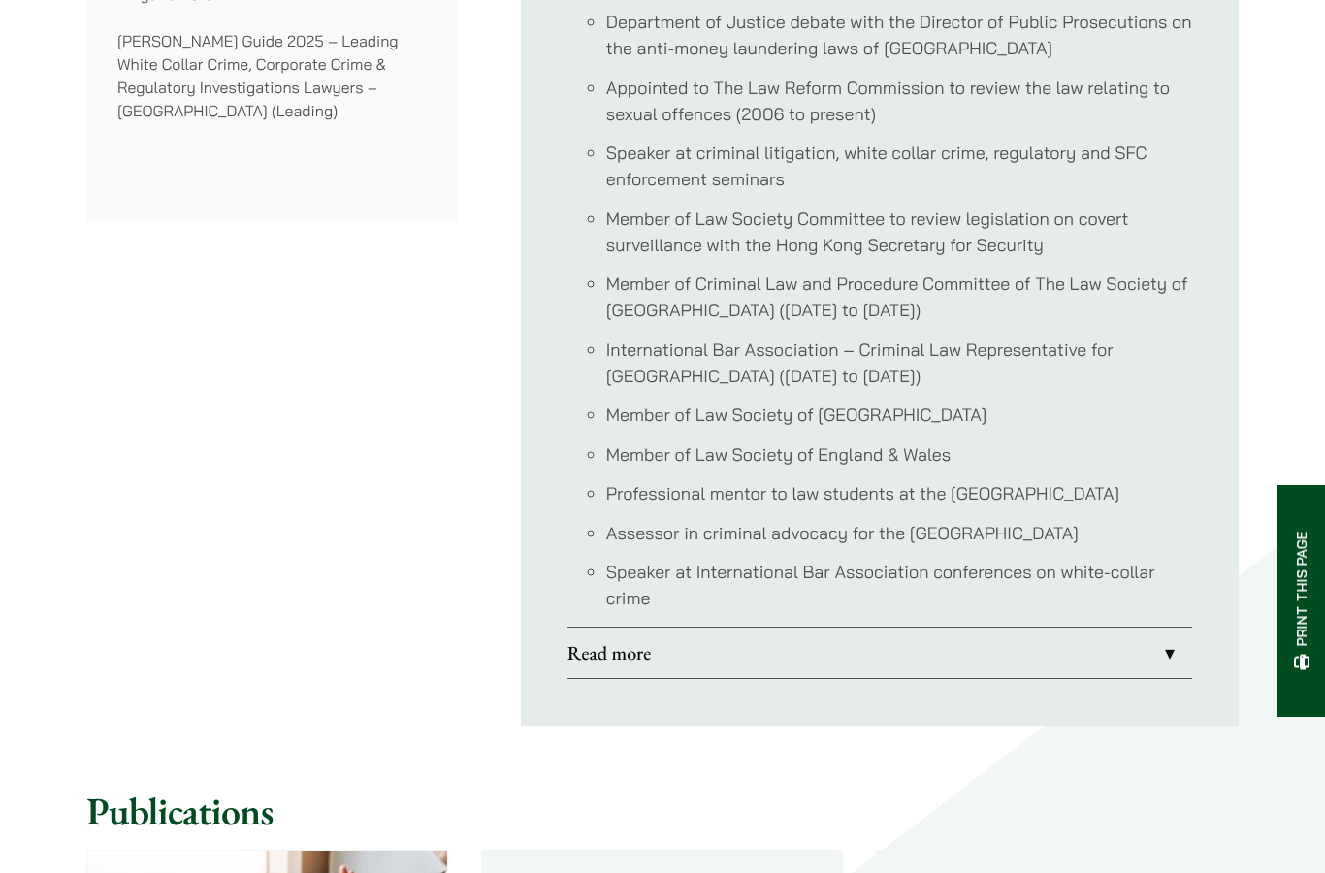
scroll to position [1753, 0]
click at [1146, 658] on link "Read more" at bounding box center [880, 653] width 625 height 50
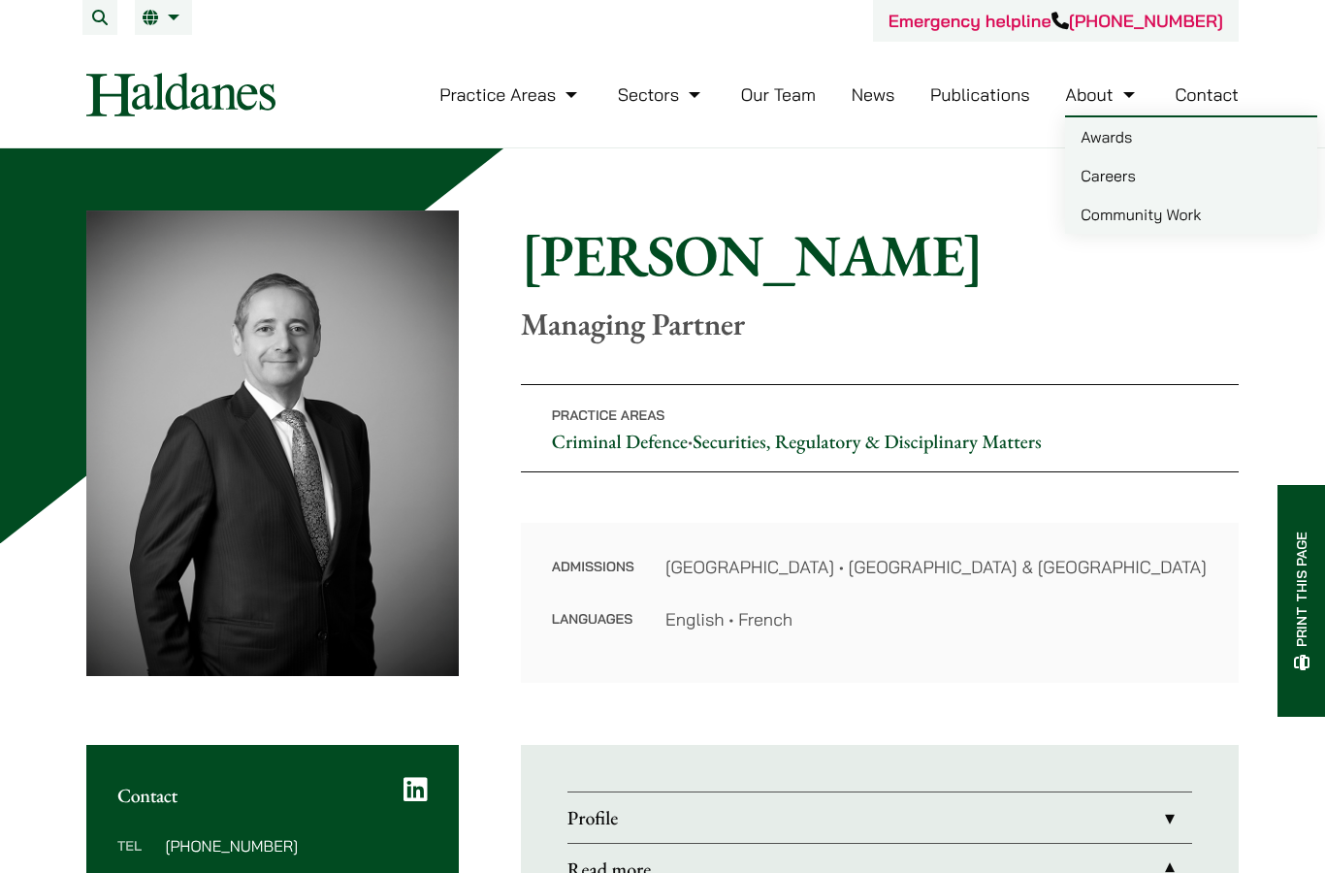
click at [1018, 229] on h1 "Andrew Powner" at bounding box center [880, 255] width 718 height 70
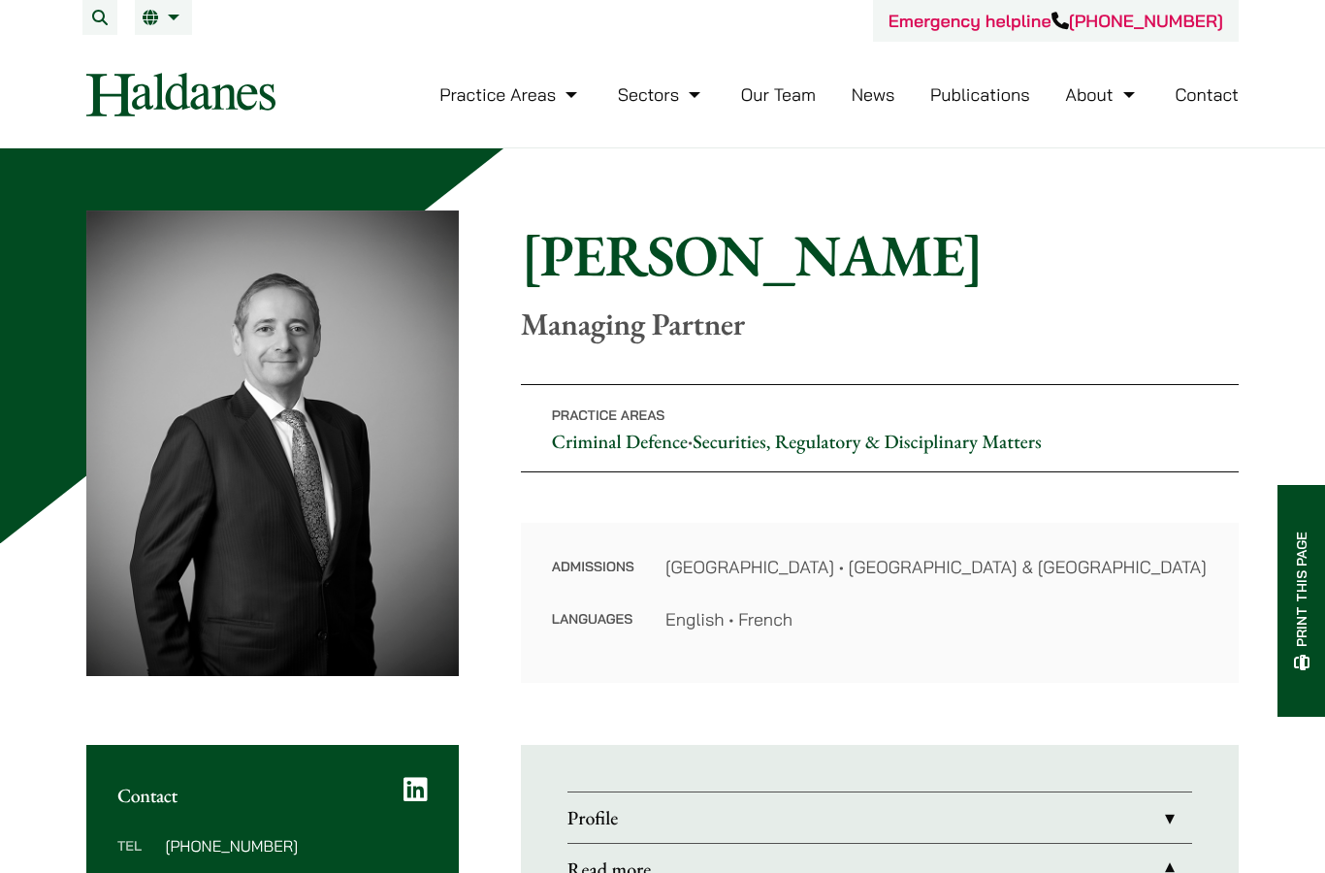
click at [1017, 97] on link "Publications" at bounding box center [980, 94] width 100 height 22
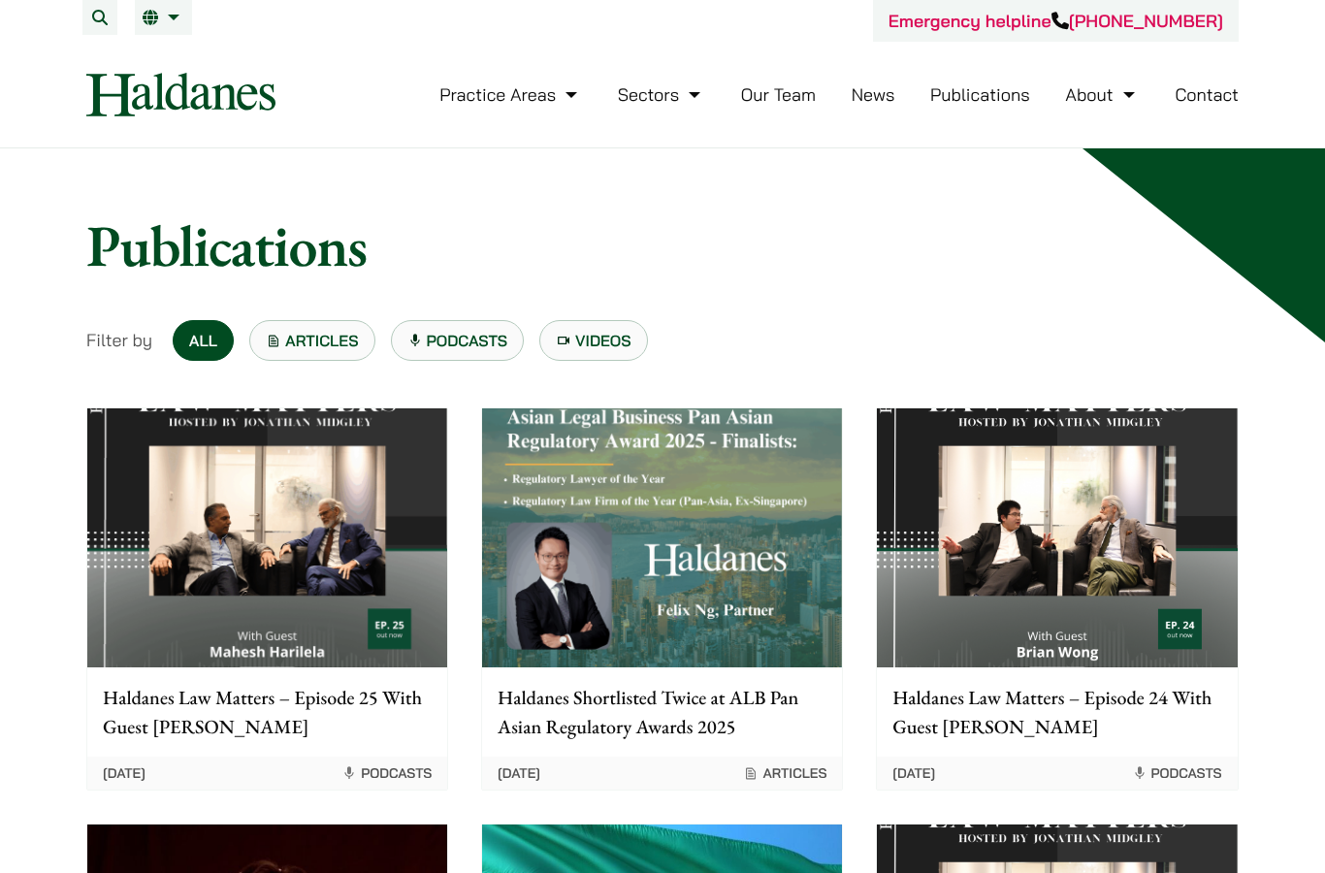
click at [668, 85] on link "Sectors" at bounding box center [661, 94] width 87 height 22
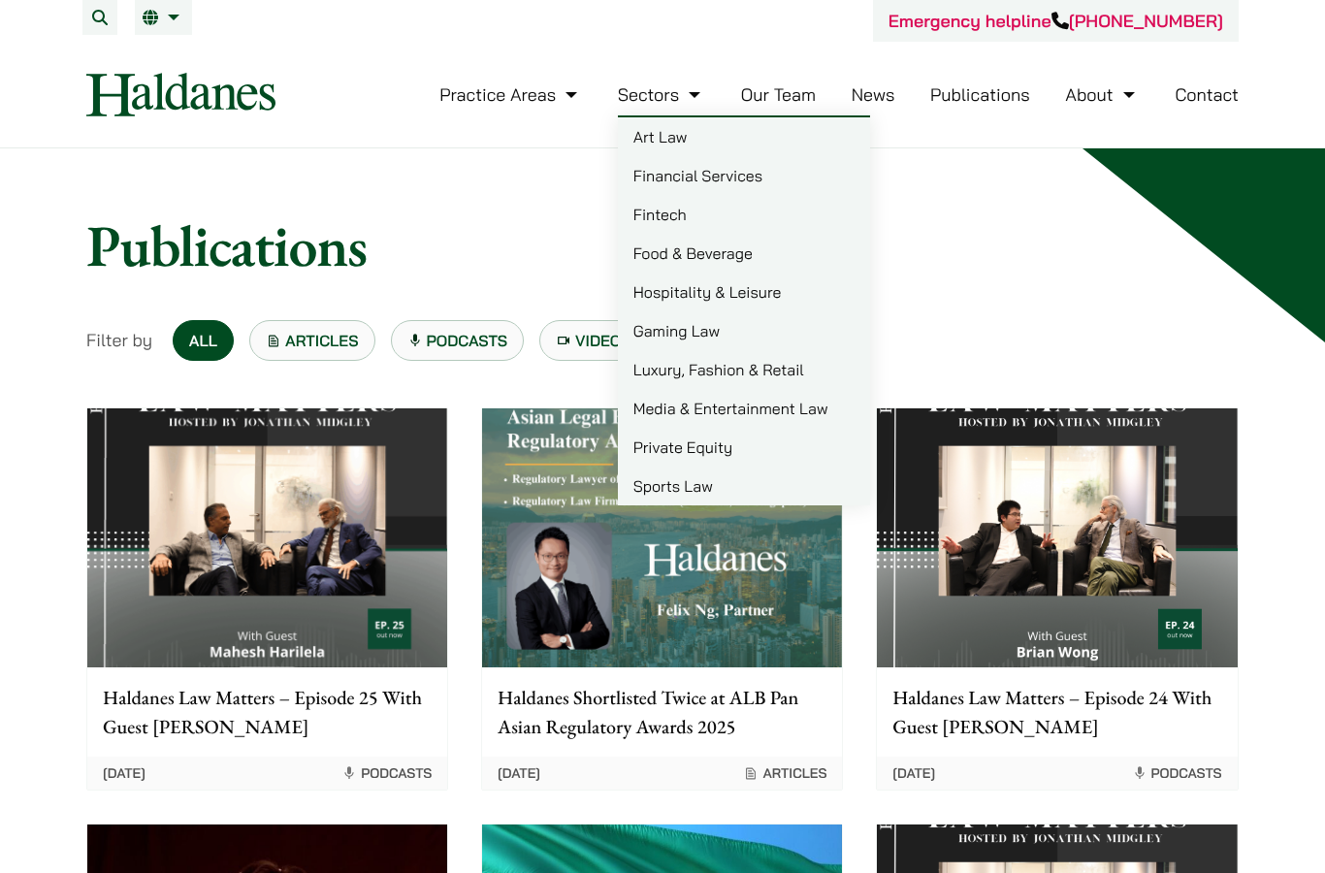
click at [656, 319] on link "Gaming Law" at bounding box center [744, 330] width 252 height 39
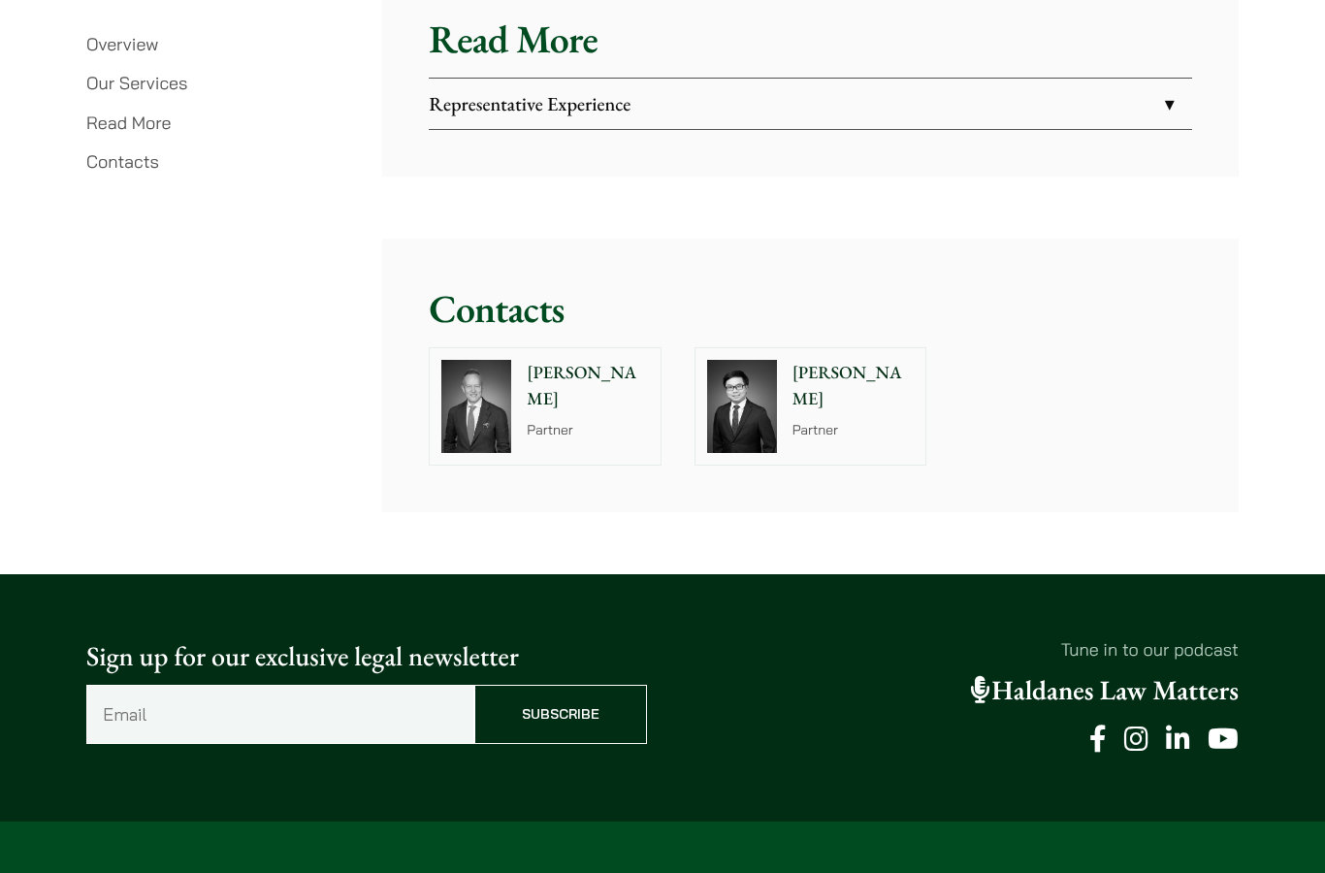
scroll to position [3447, 0]
click at [468, 404] on img at bounding box center [476, 406] width 70 height 93
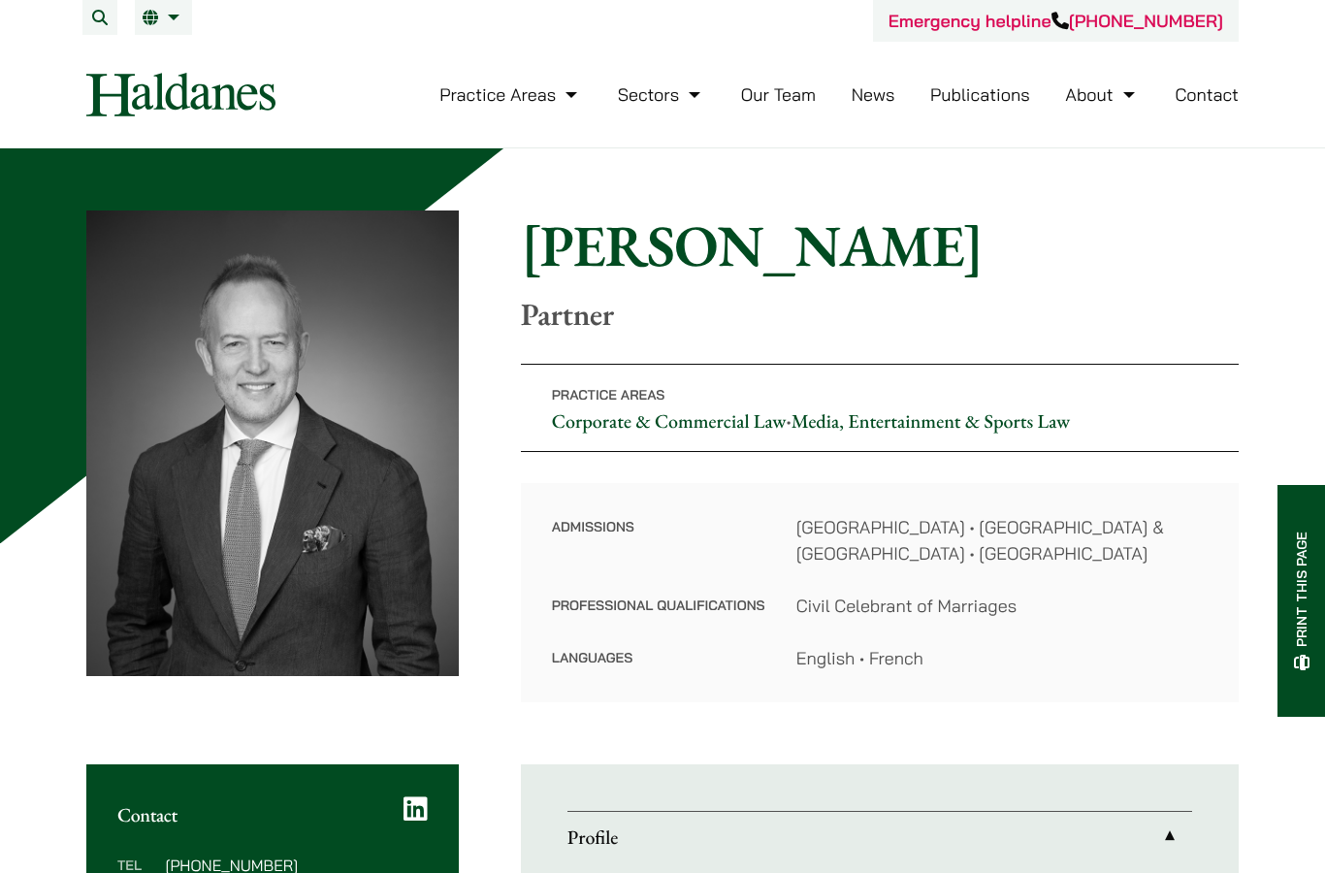
click at [549, 84] on link "Practice Areas" at bounding box center [511, 94] width 143 height 22
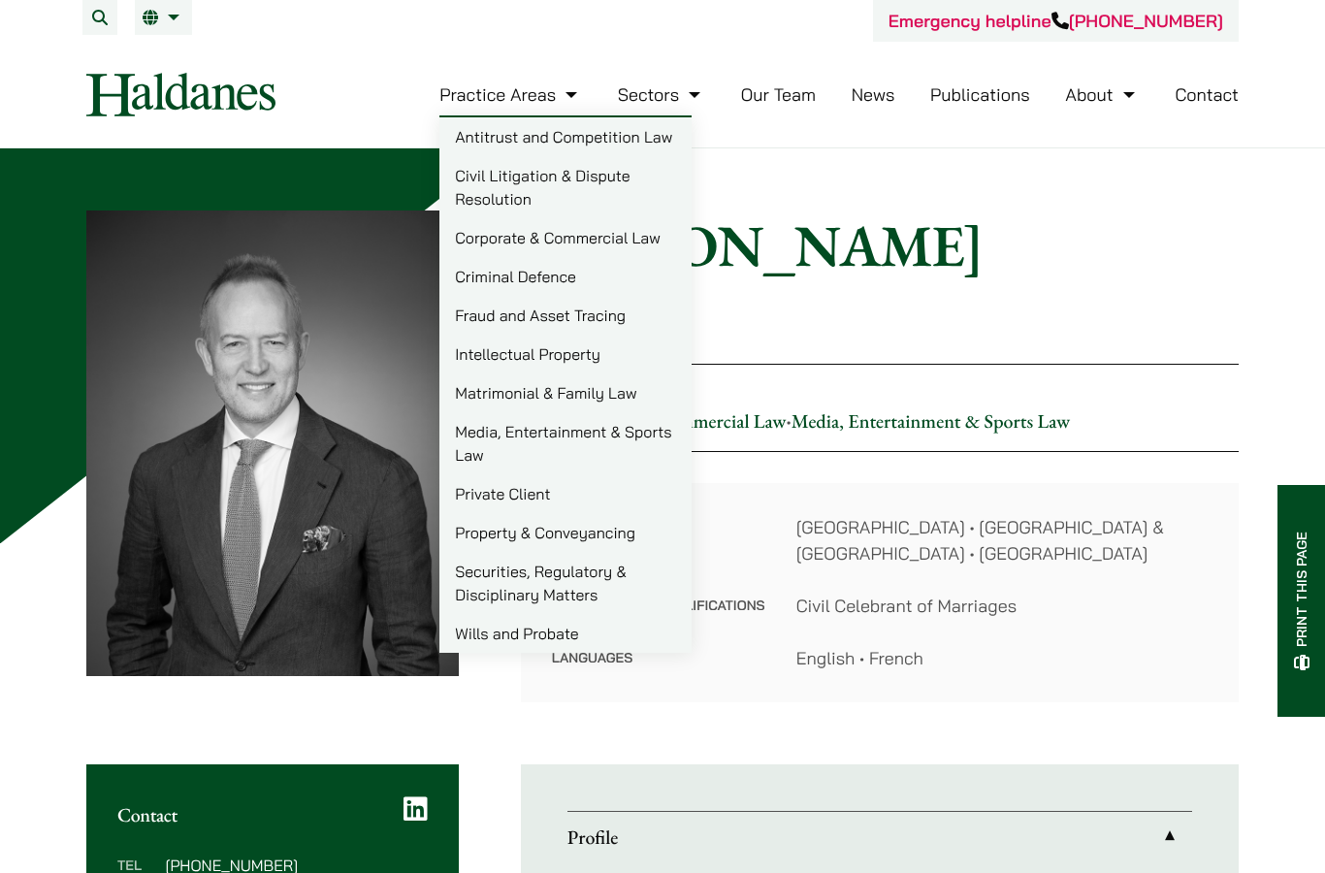
click at [627, 649] on link "Wills and Probate" at bounding box center [566, 633] width 252 height 39
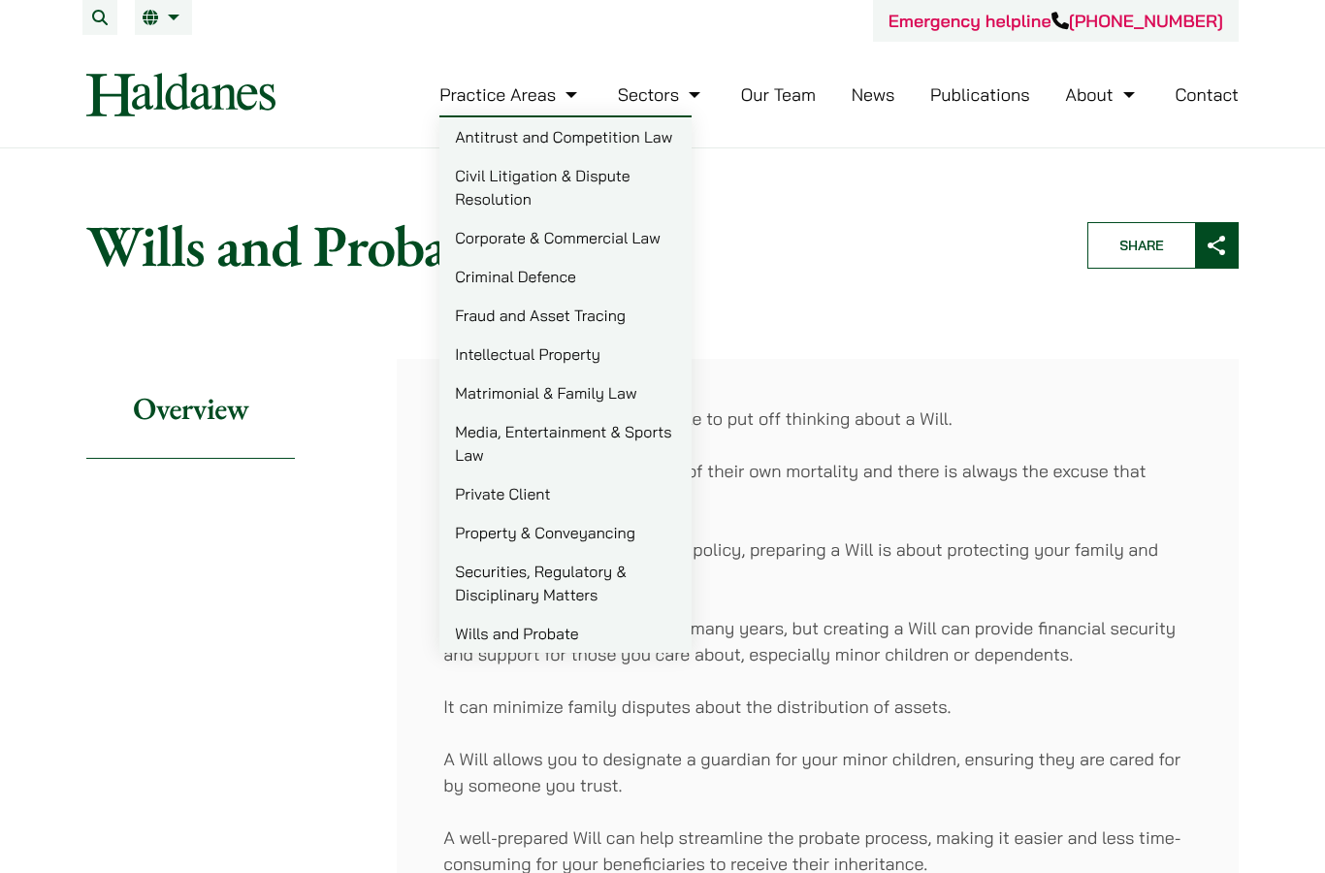
click at [611, 284] on link "Criminal Defence" at bounding box center [566, 276] width 252 height 39
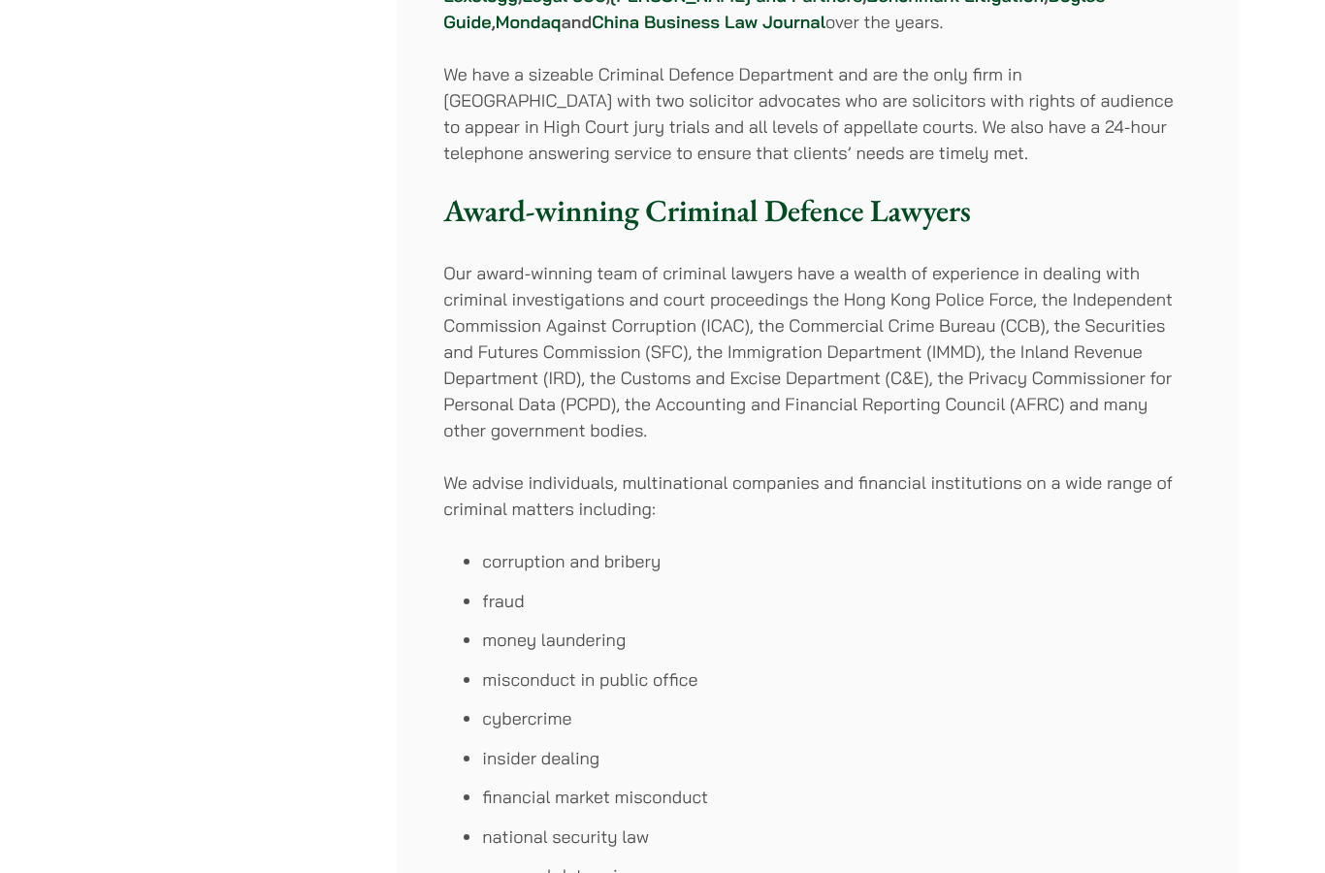
scroll to position [605, 0]
